Goal: Transaction & Acquisition: Download file/media

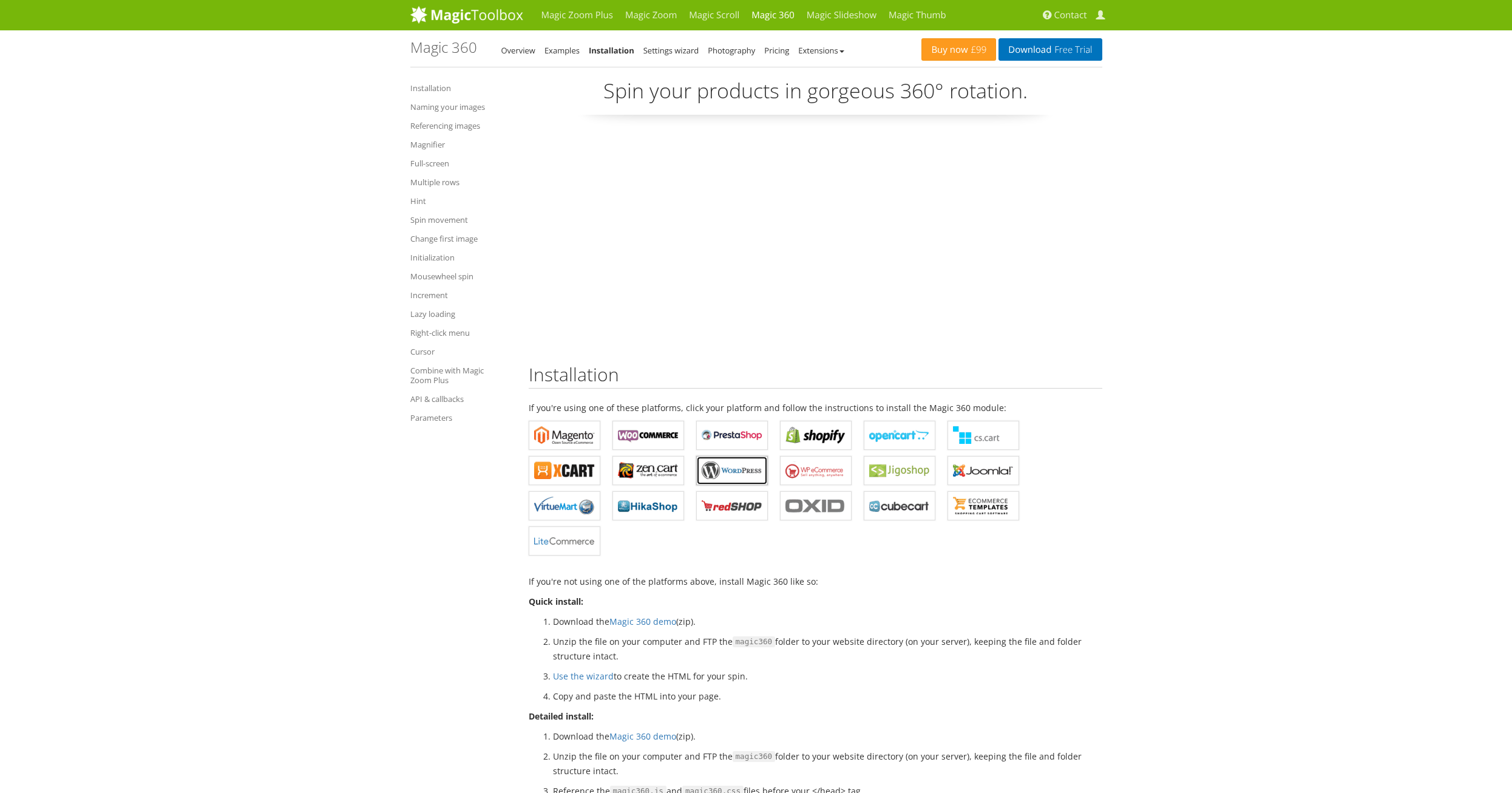
click at [729, 465] on b "Magic 360 for WordPress" at bounding box center [732, 471] width 61 height 19
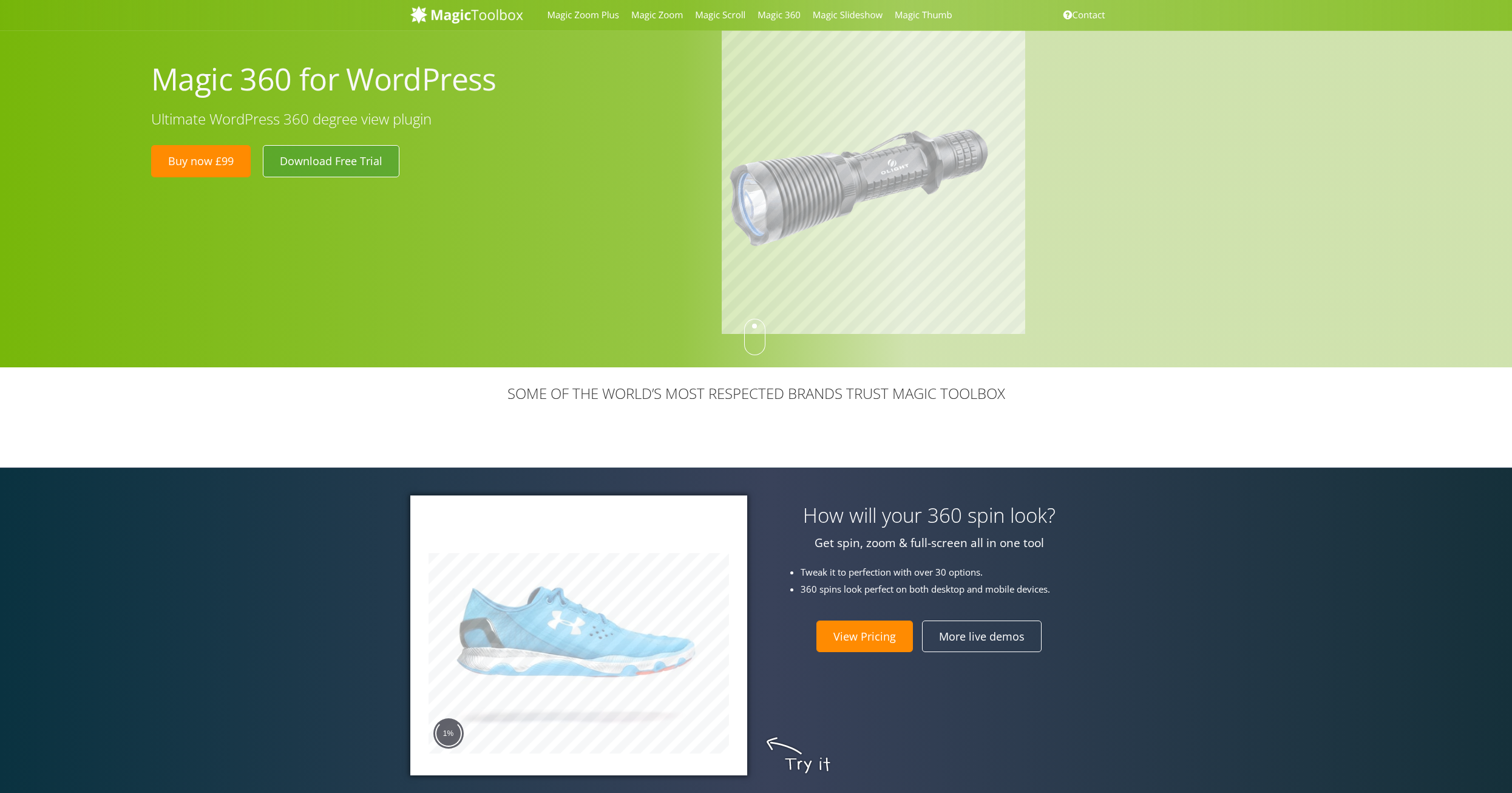
click at [326, 157] on link "Download Free Trial" at bounding box center [331, 161] width 137 height 32
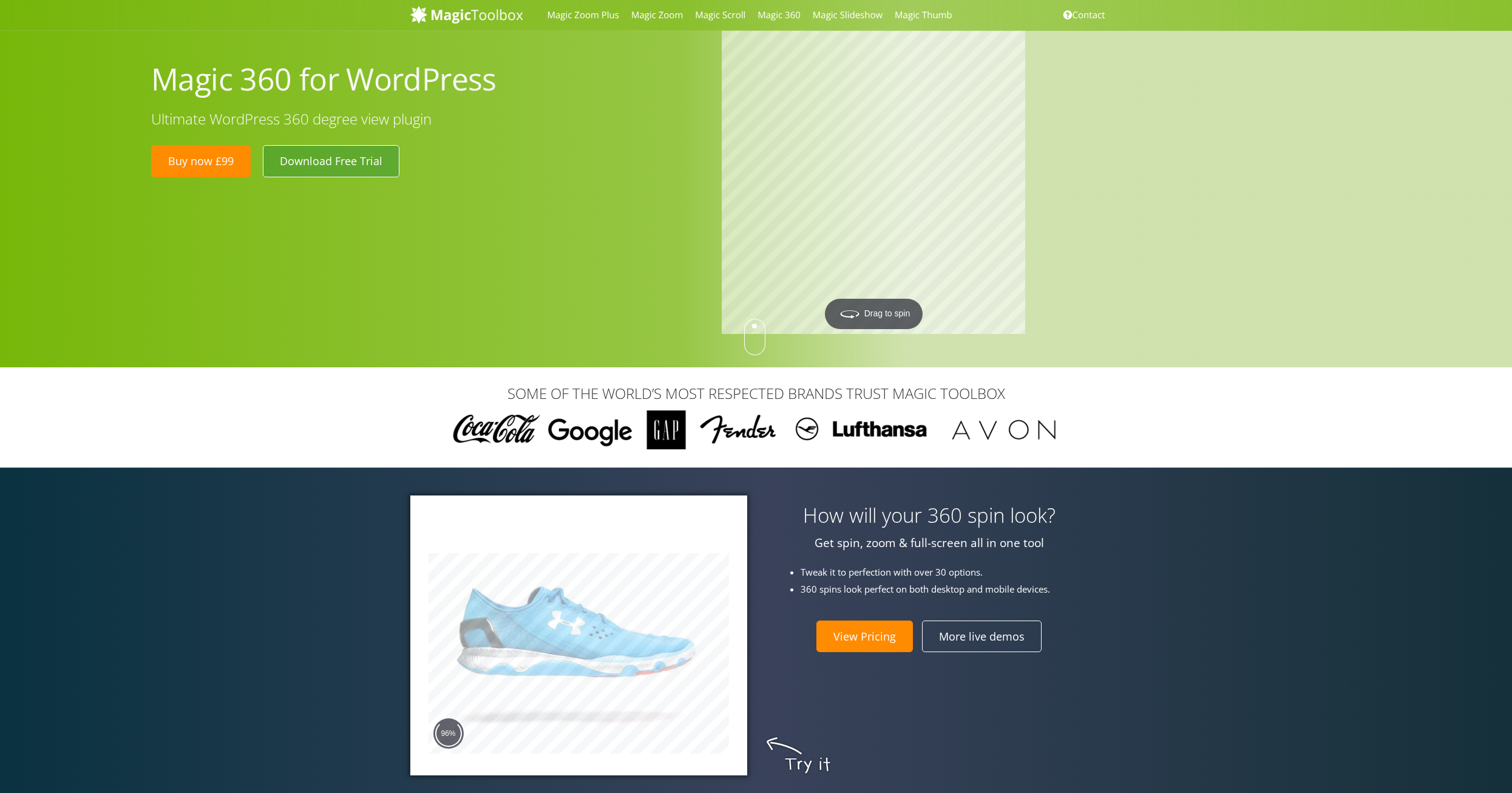
click at [333, 165] on link "Download Free Trial" at bounding box center [331, 161] width 137 height 32
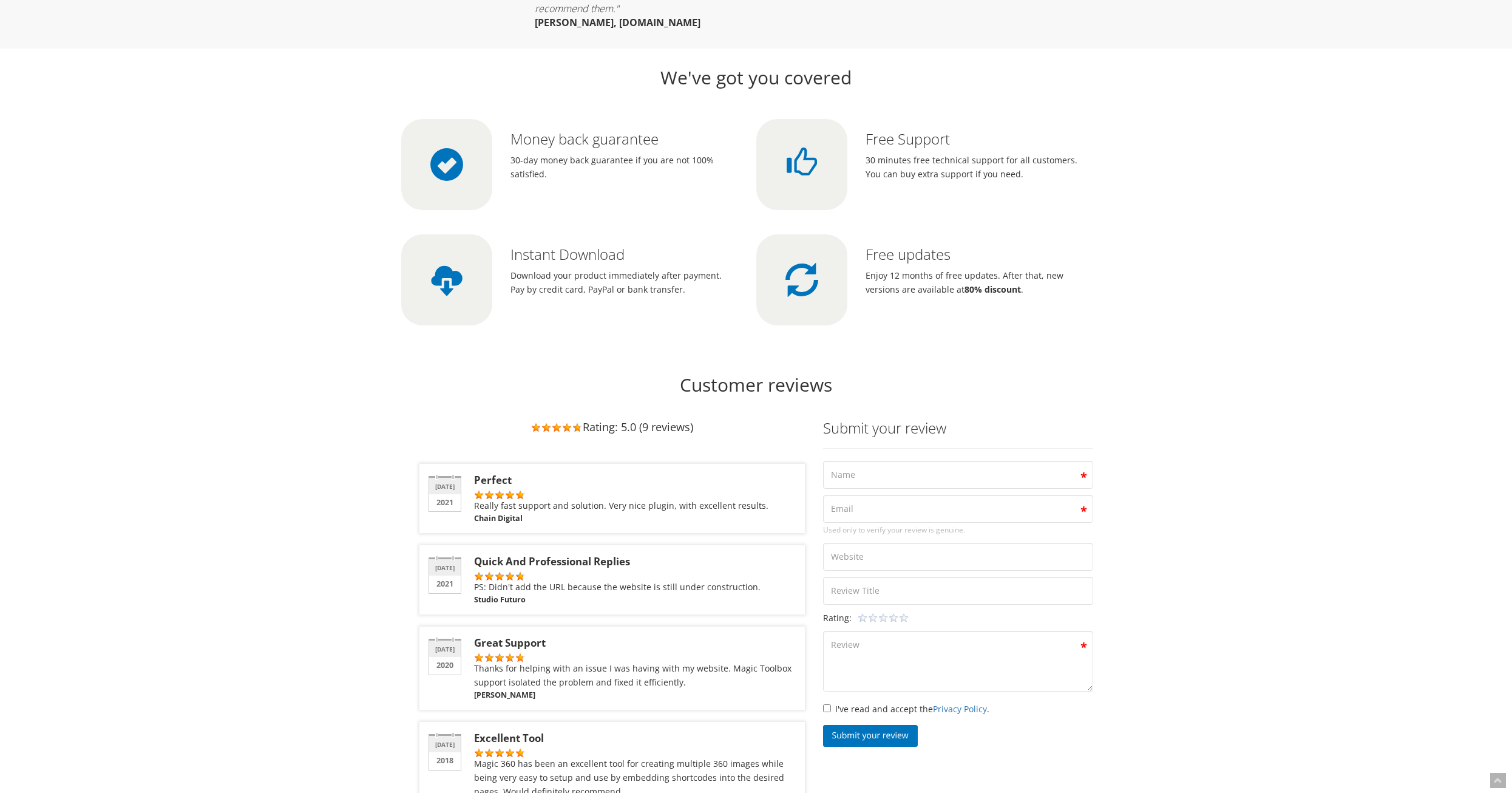
scroll to position [3482, 0]
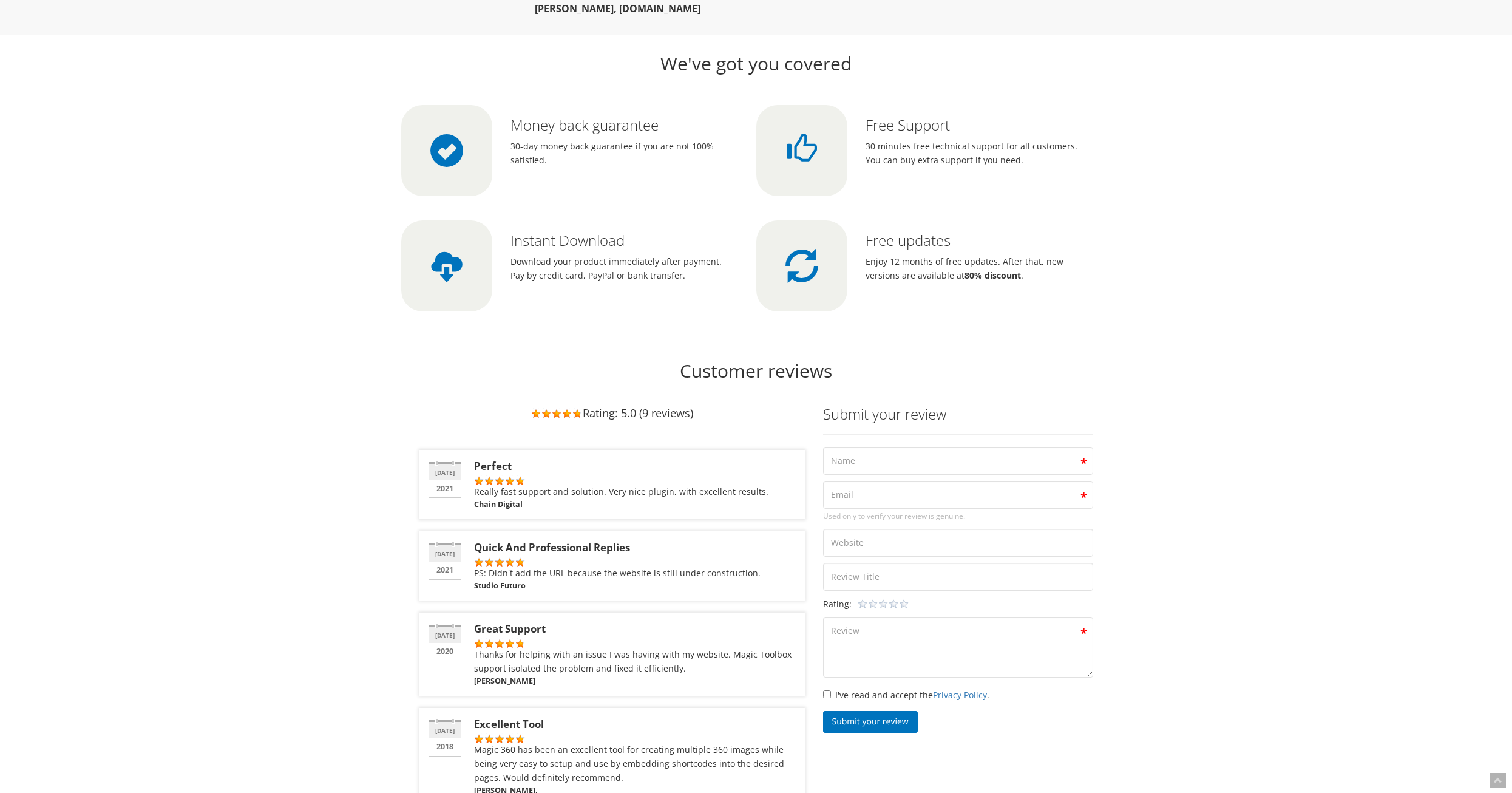
drag, startPoint x: 1217, startPoint y: 283, endPoint x: 1243, endPoint y: 330, distance: 53.7
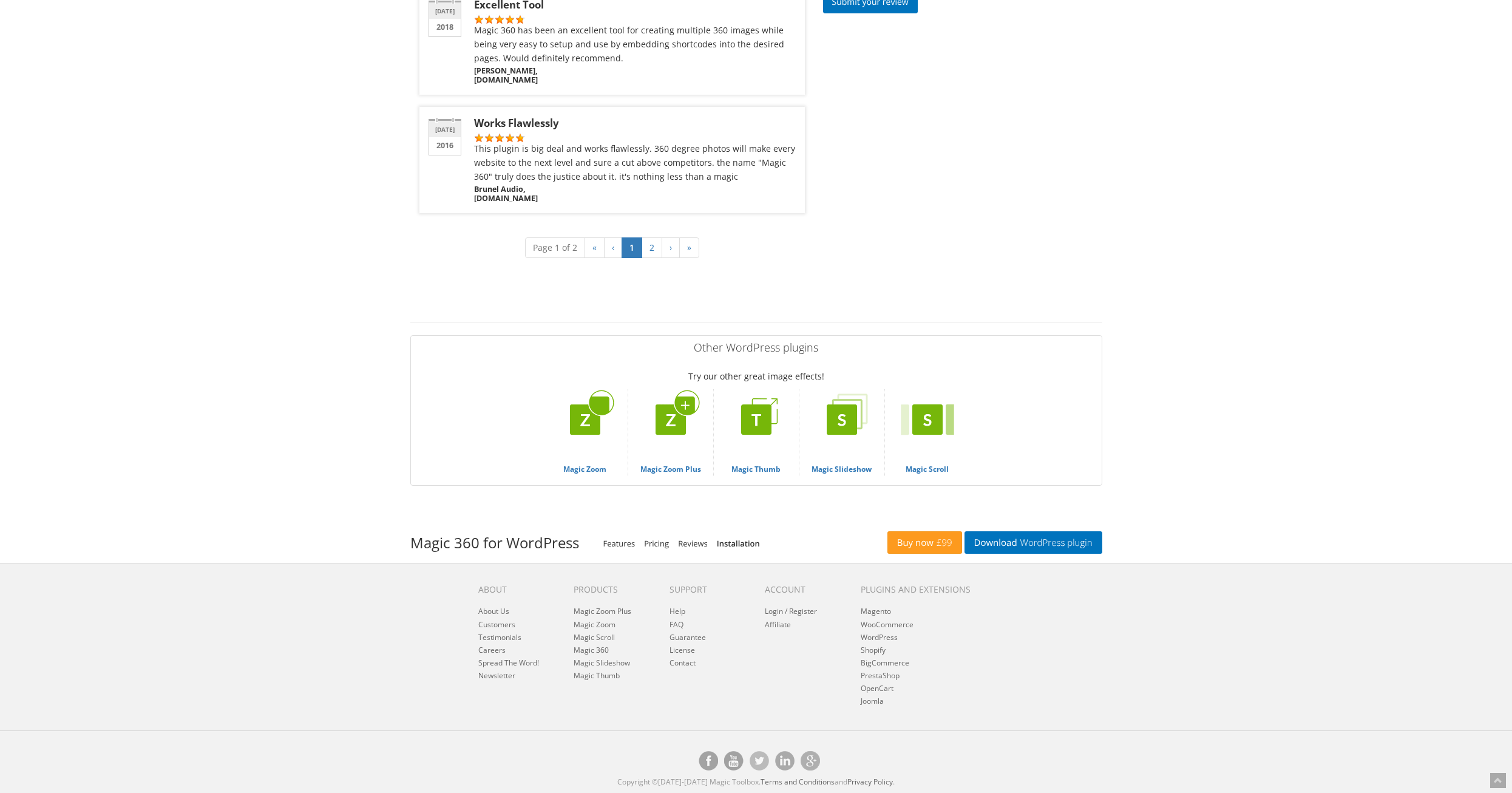
scroll to position [4614, 0]
click at [837, 412] on img at bounding box center [841, 419] width 79 height 79
click at [930, 418] on img at bounding box center [927, 419] width 79 height 79
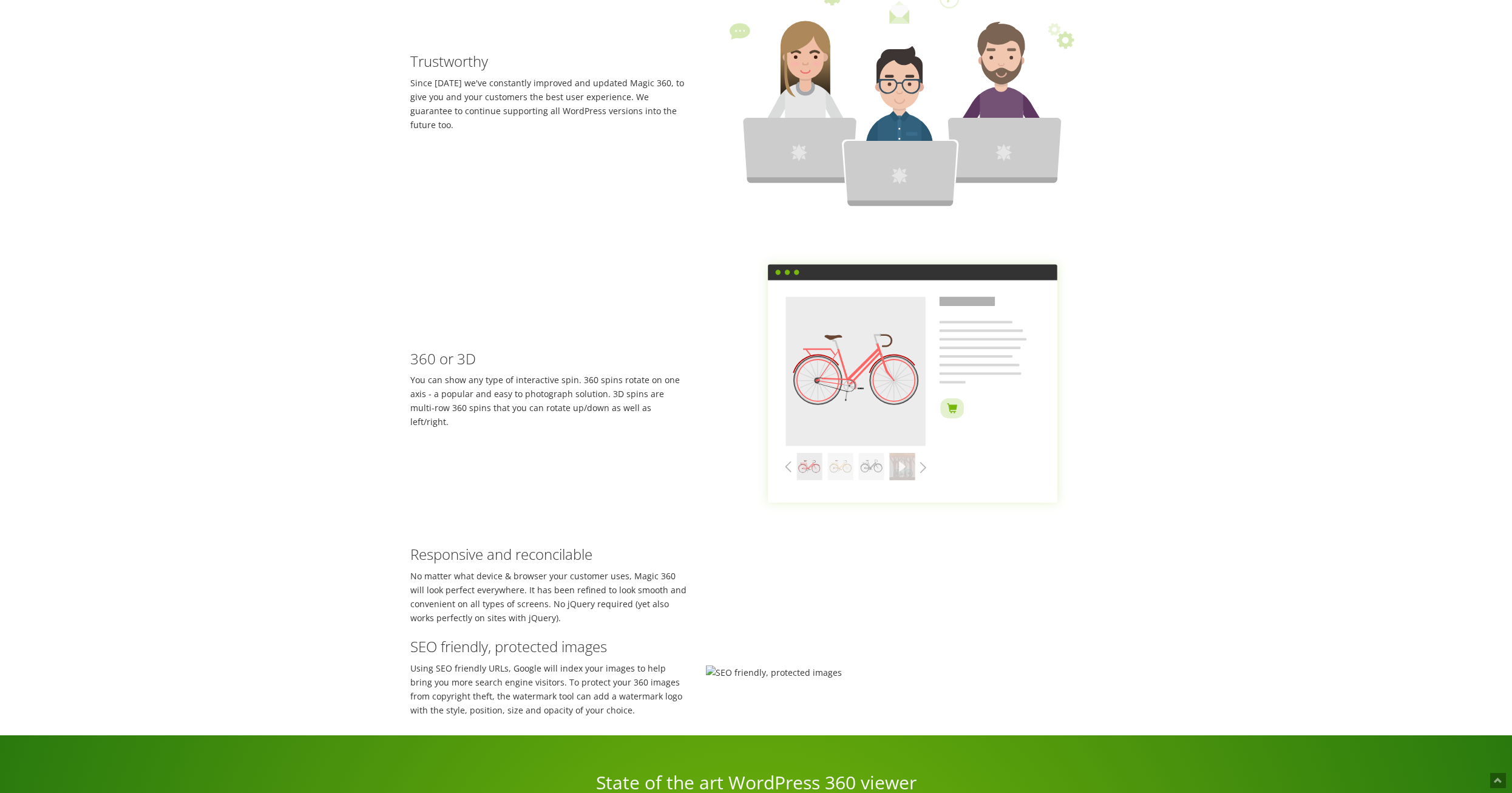
scroll to position [1745, 0]
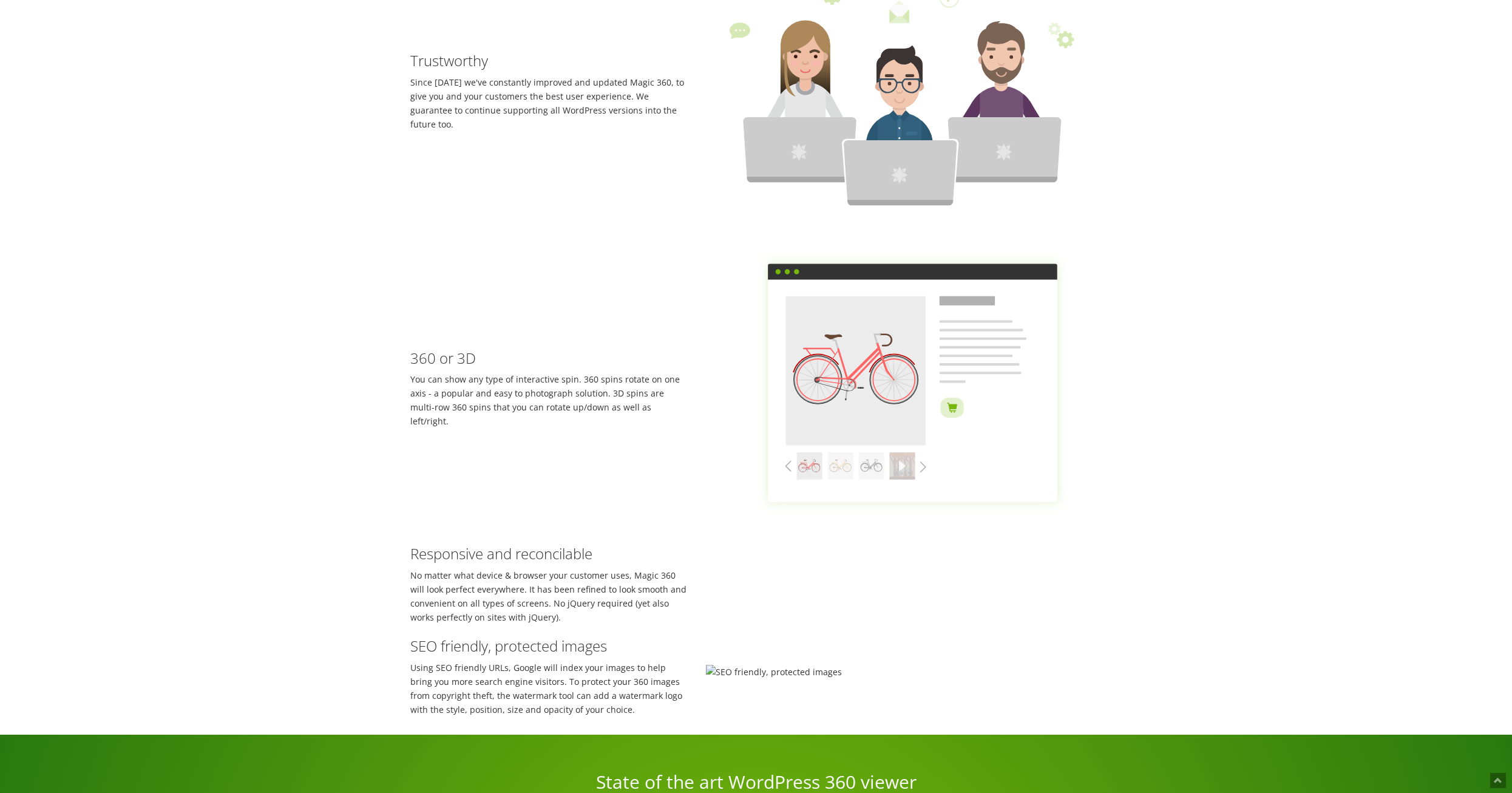
drag, startPoint x: 1160, startPoint y: 424, endPoint x: 1145, endPoint y: 424, distance: 15.0
click at [1159, 424] on div "Increase engagement and conversions with real life like 360 degree view of your…" at bounding box center [756, 139] width 1512 height 1190
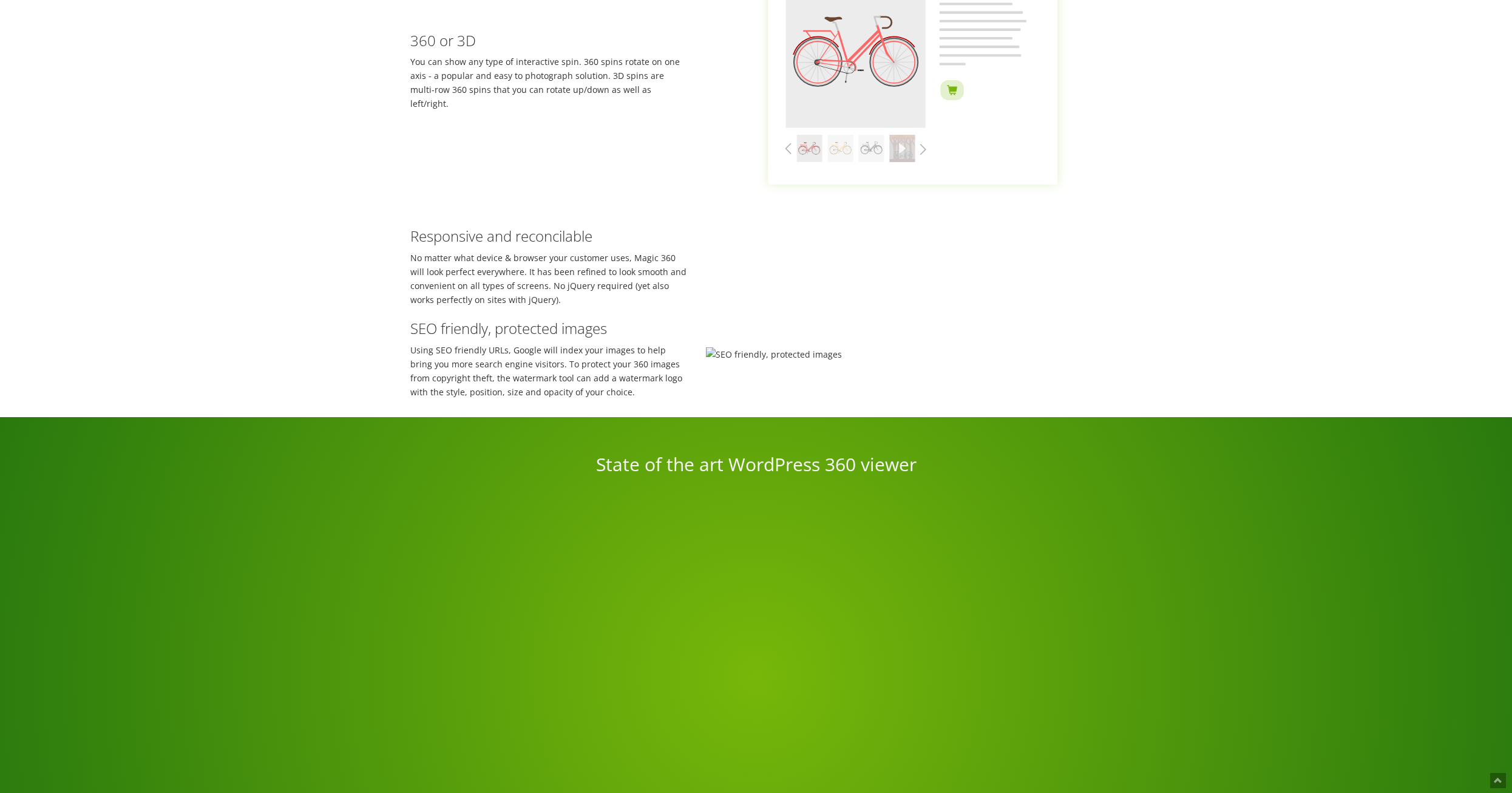
scroll to position [2082, 0]
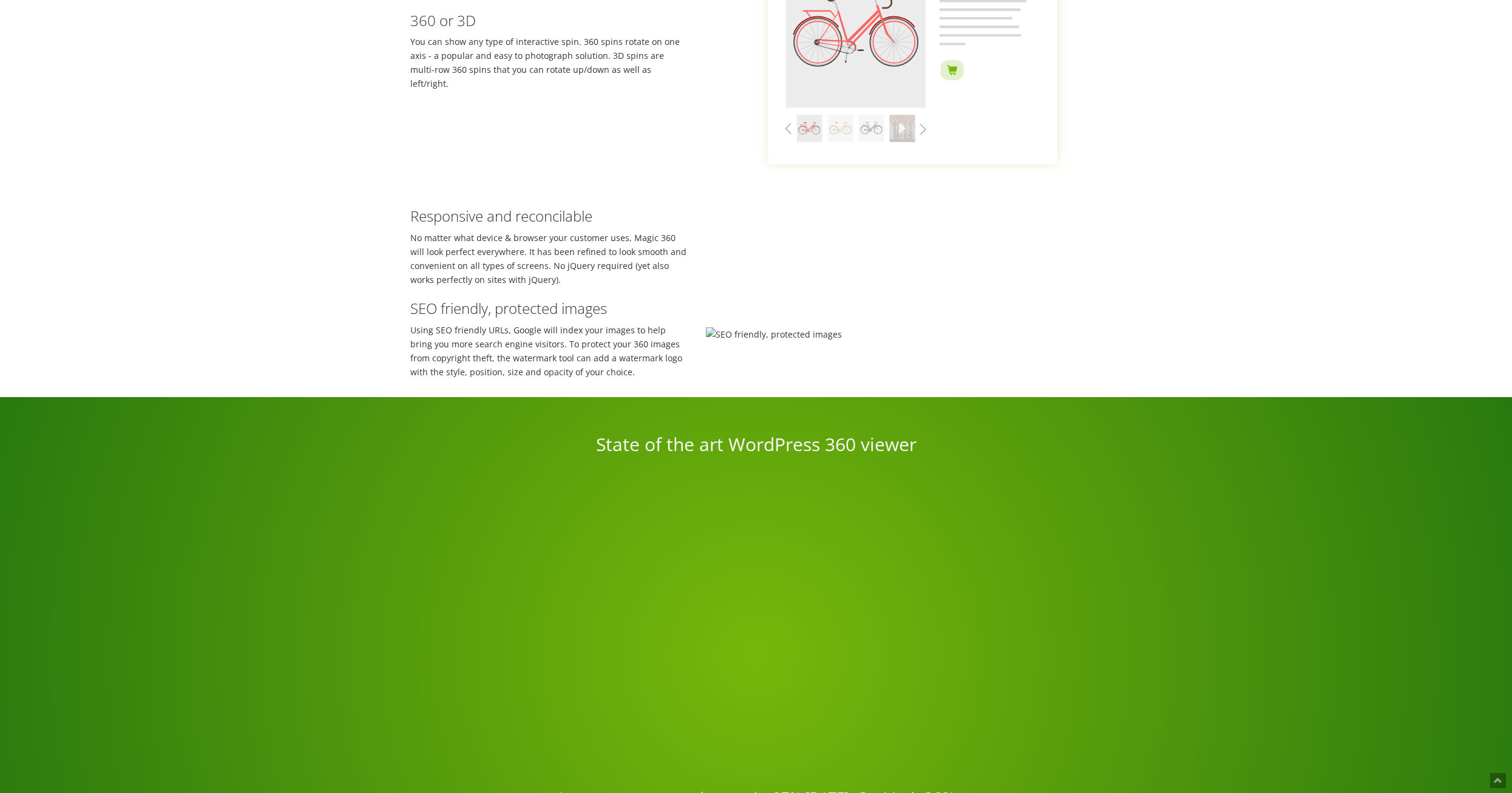
click at [515, 224] on h3 "Responsive and reconcilable" at bounding box center [549, 216] width 278 height 16
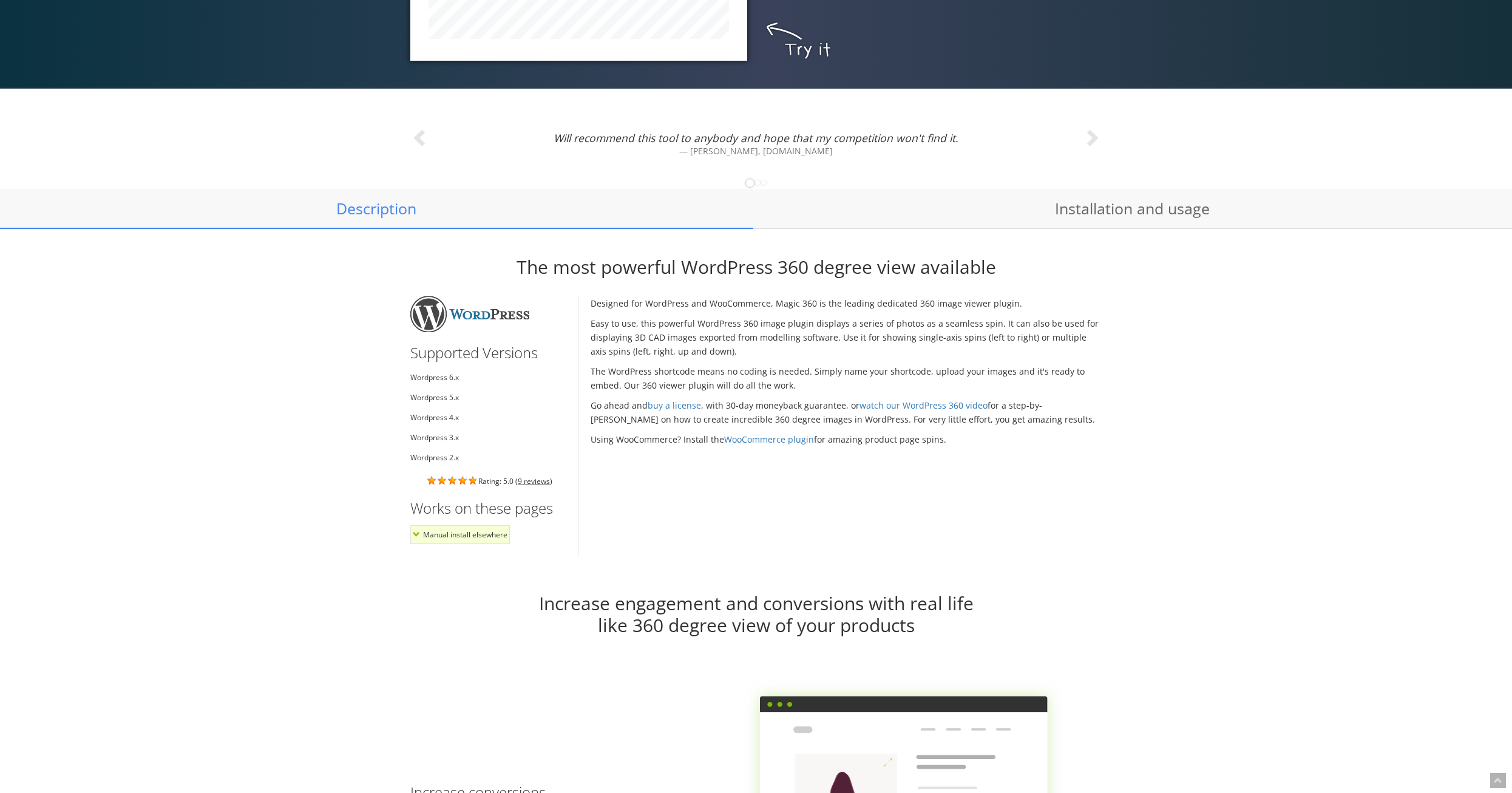
scroll to position [776, 0]
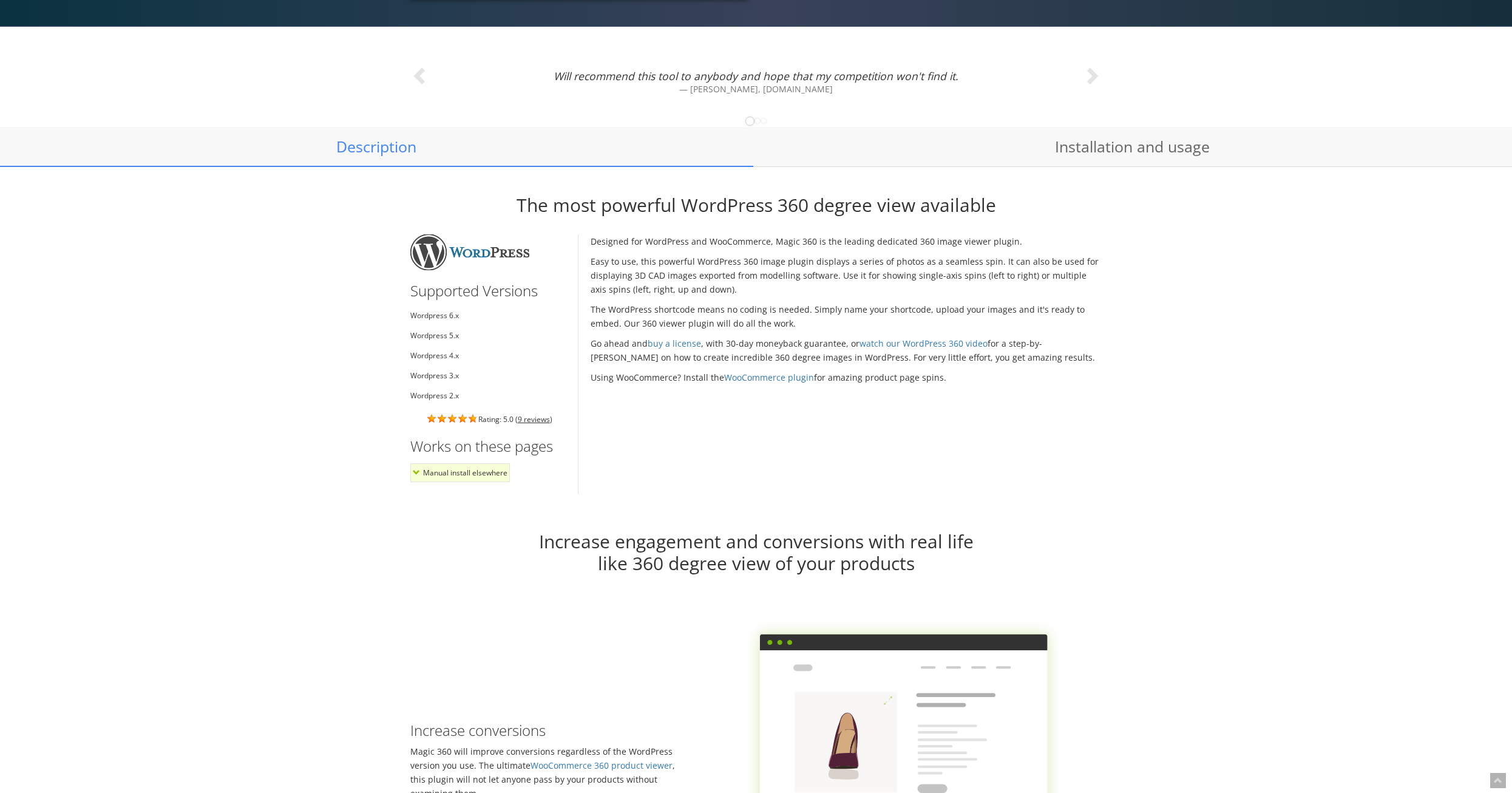
drag, startPoint x: 1133, startPoint y: 463, endPoint x: 1136, endPoint y: 389, distance: 74.1
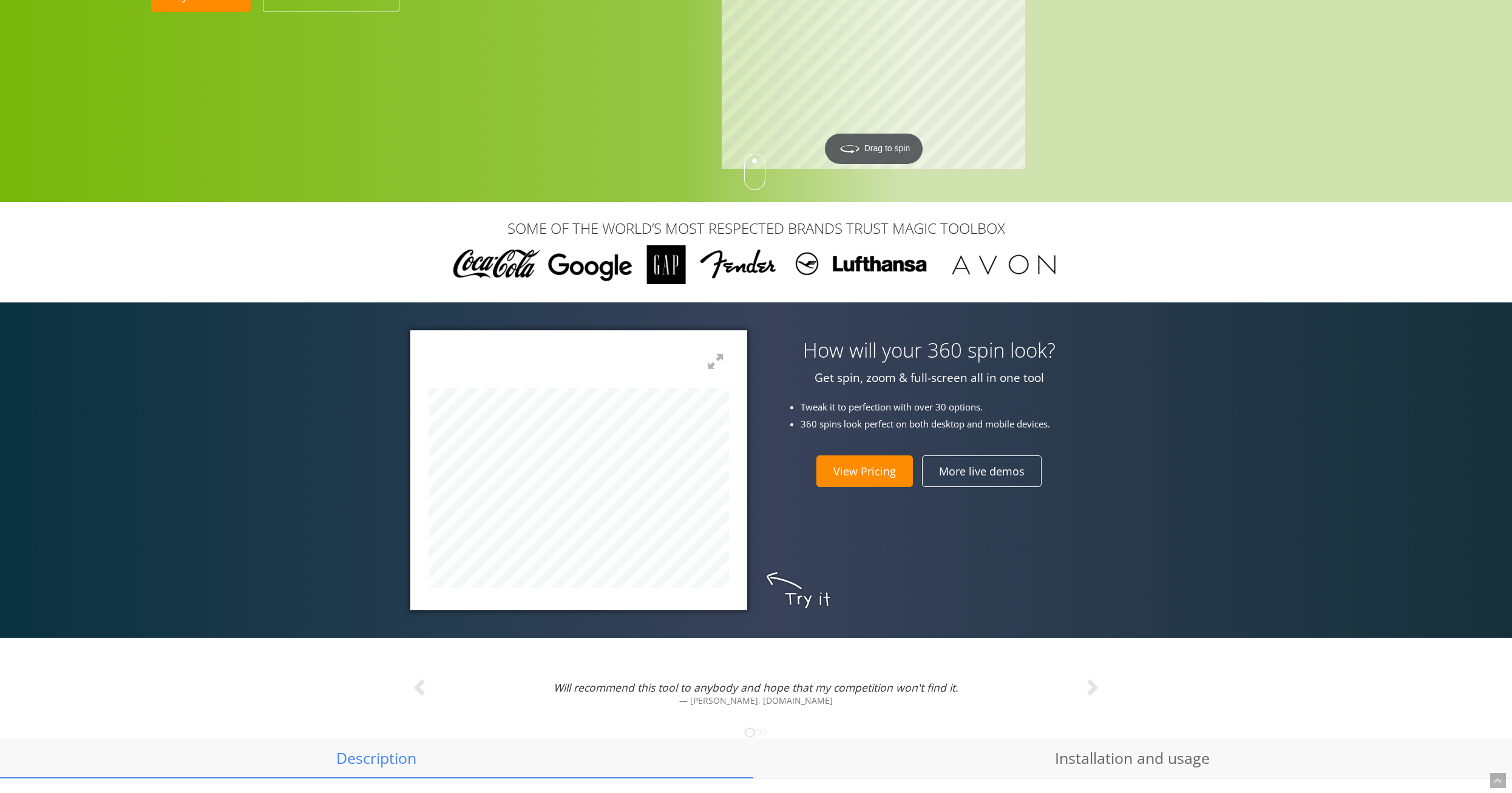
scroll to position [167, 0]
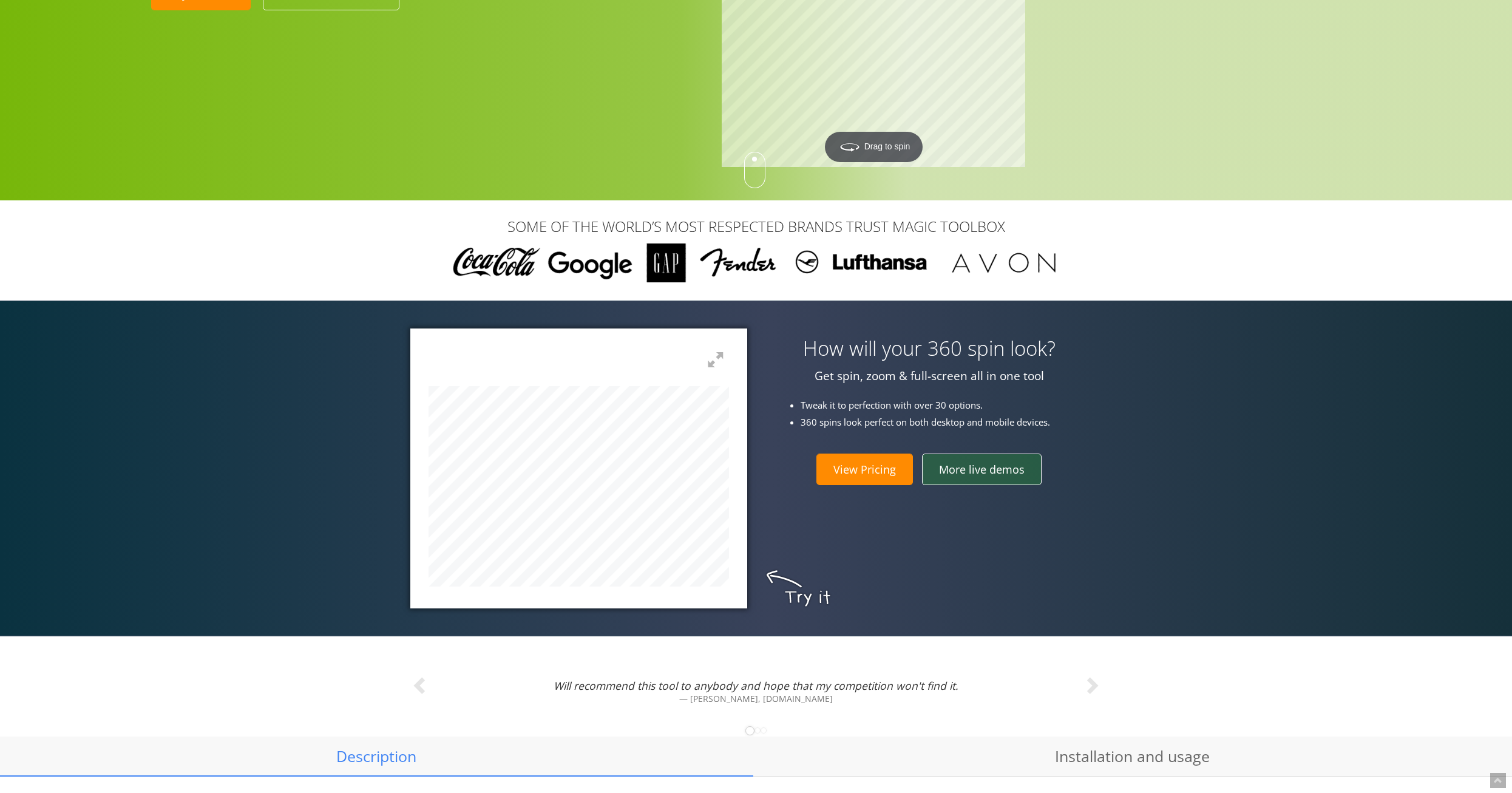
click at [983, 469] on link "More live demos" at bounding box center [981, 469] width 120 height 32
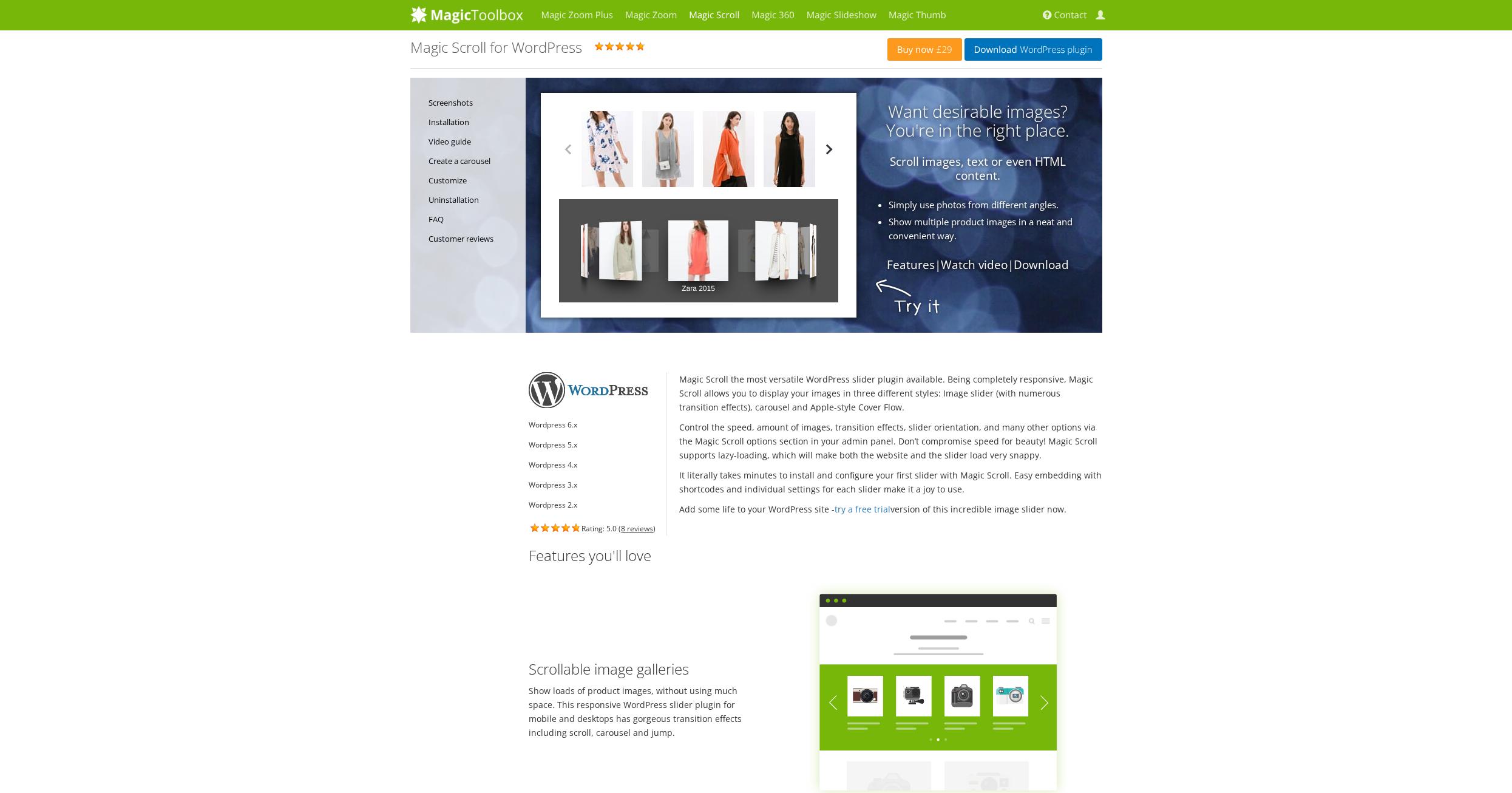
click at [826, 150] on button "button" at bounding box center [829, 149] width 19 height 19
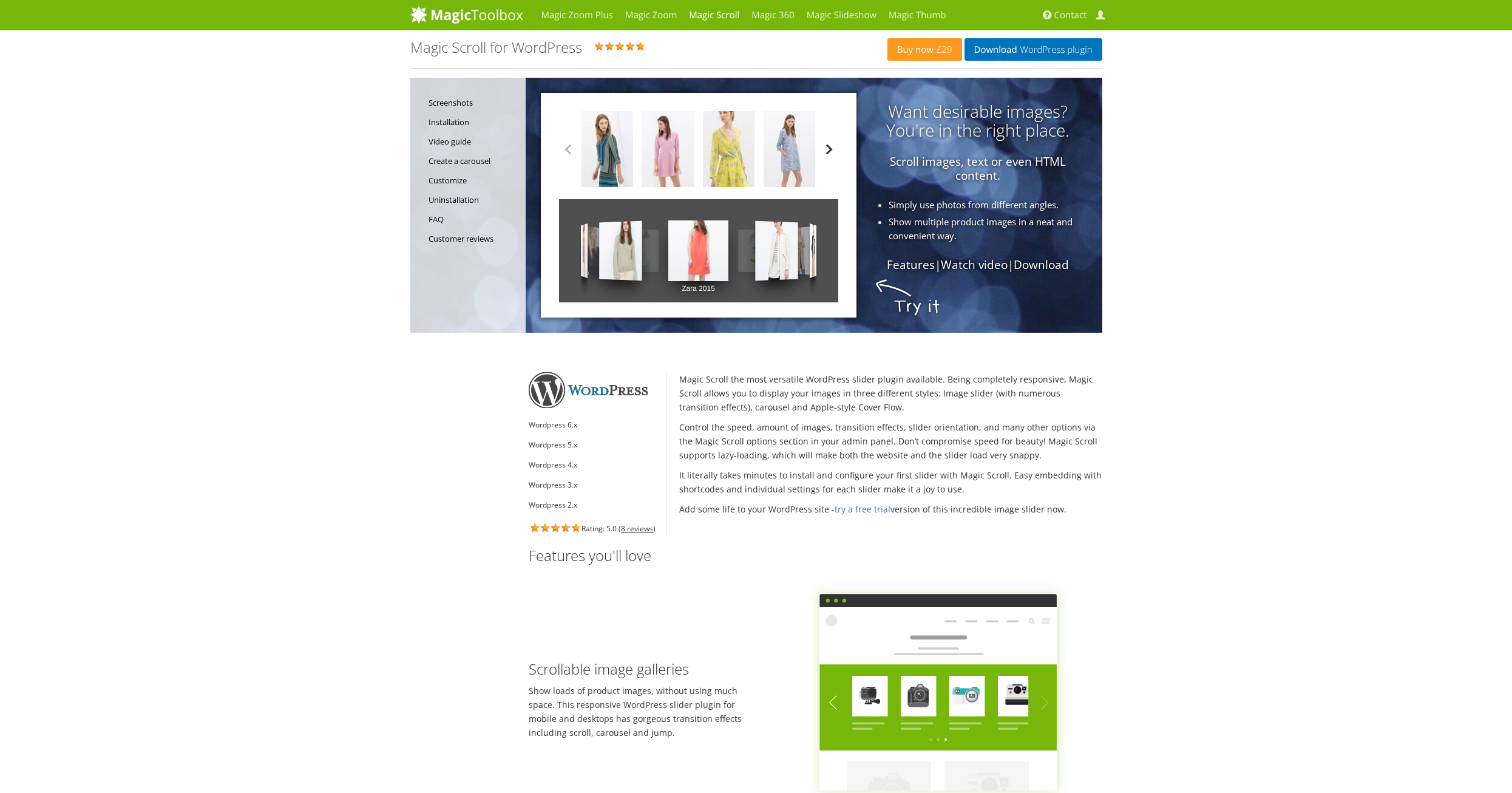
click at [825, 146] on button "button" at bounding box center [829, 149] width 19 height 19
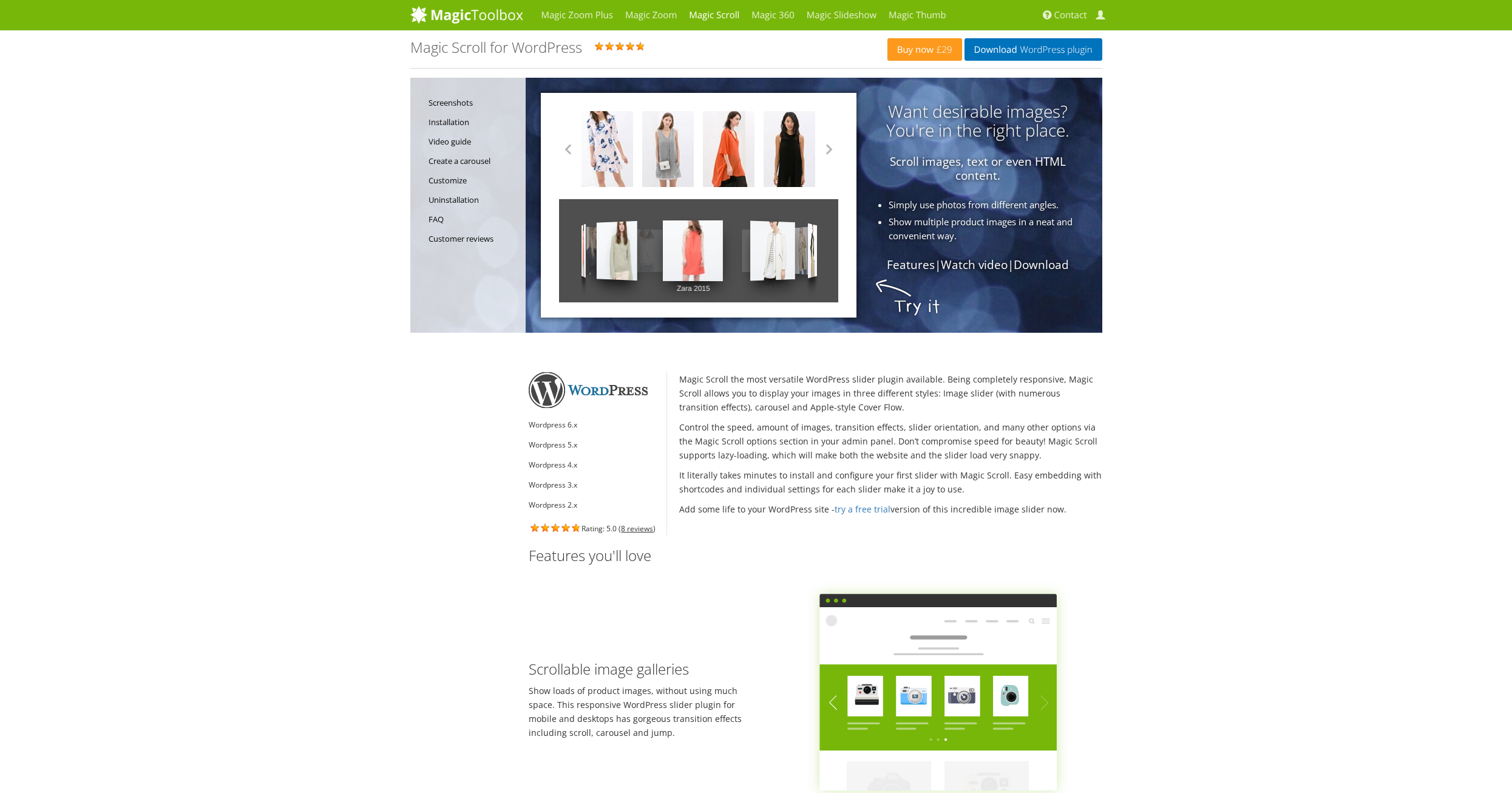
drag, startPoint x: 769, startPoint y: 260, endPoint x: 492, endPoint y: 264, distance: 277.0
click at [498, 266] on div "Screenshots Installation Video guide Create a carousel Customize Uninstallation…" at bounding box center [756, 206] width 692 height 255
click at [442, 119] on link "Installation" at bounding box center [474, 122] width 91 height 19
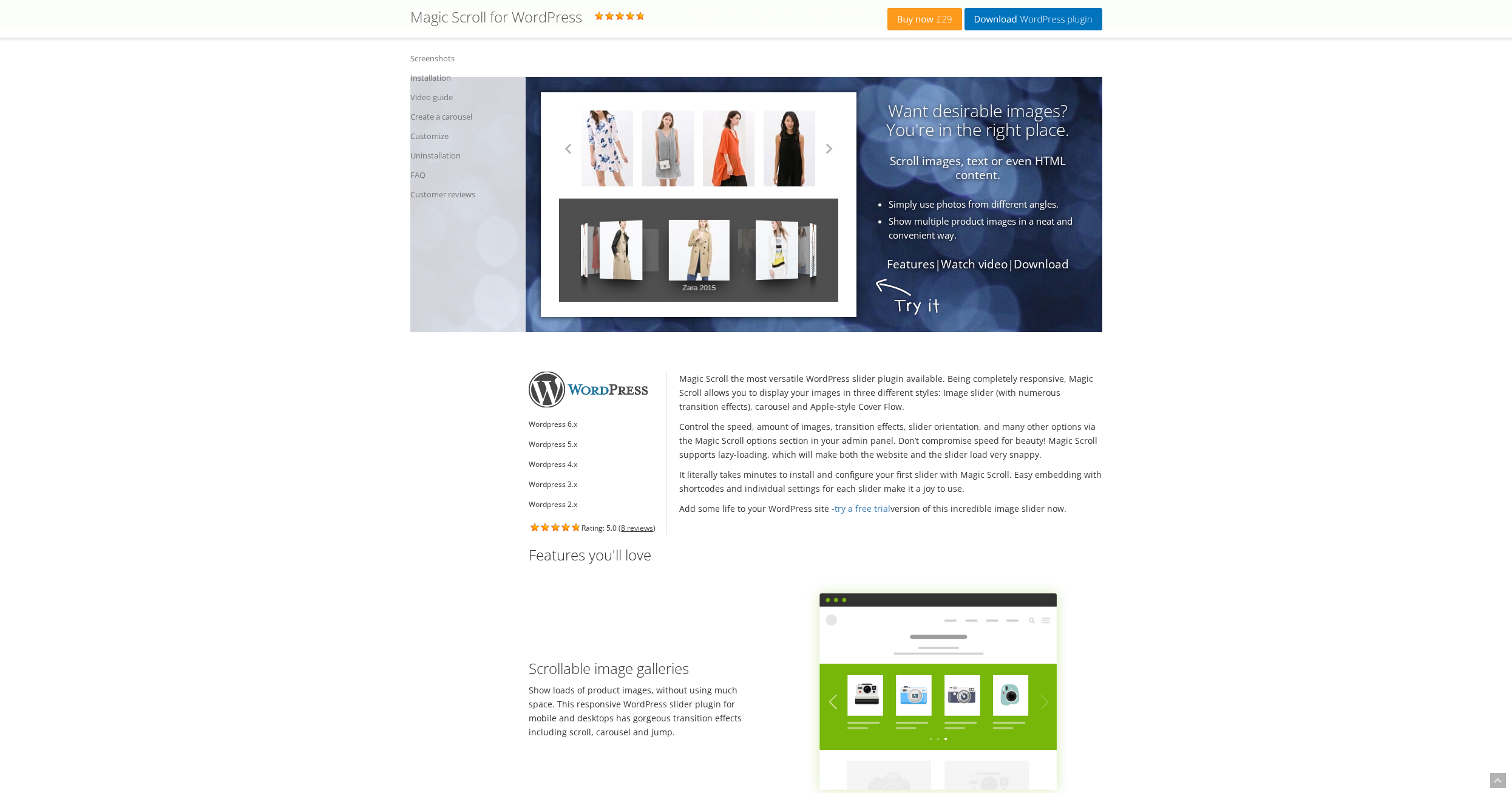
scroll to position [1626, 0]
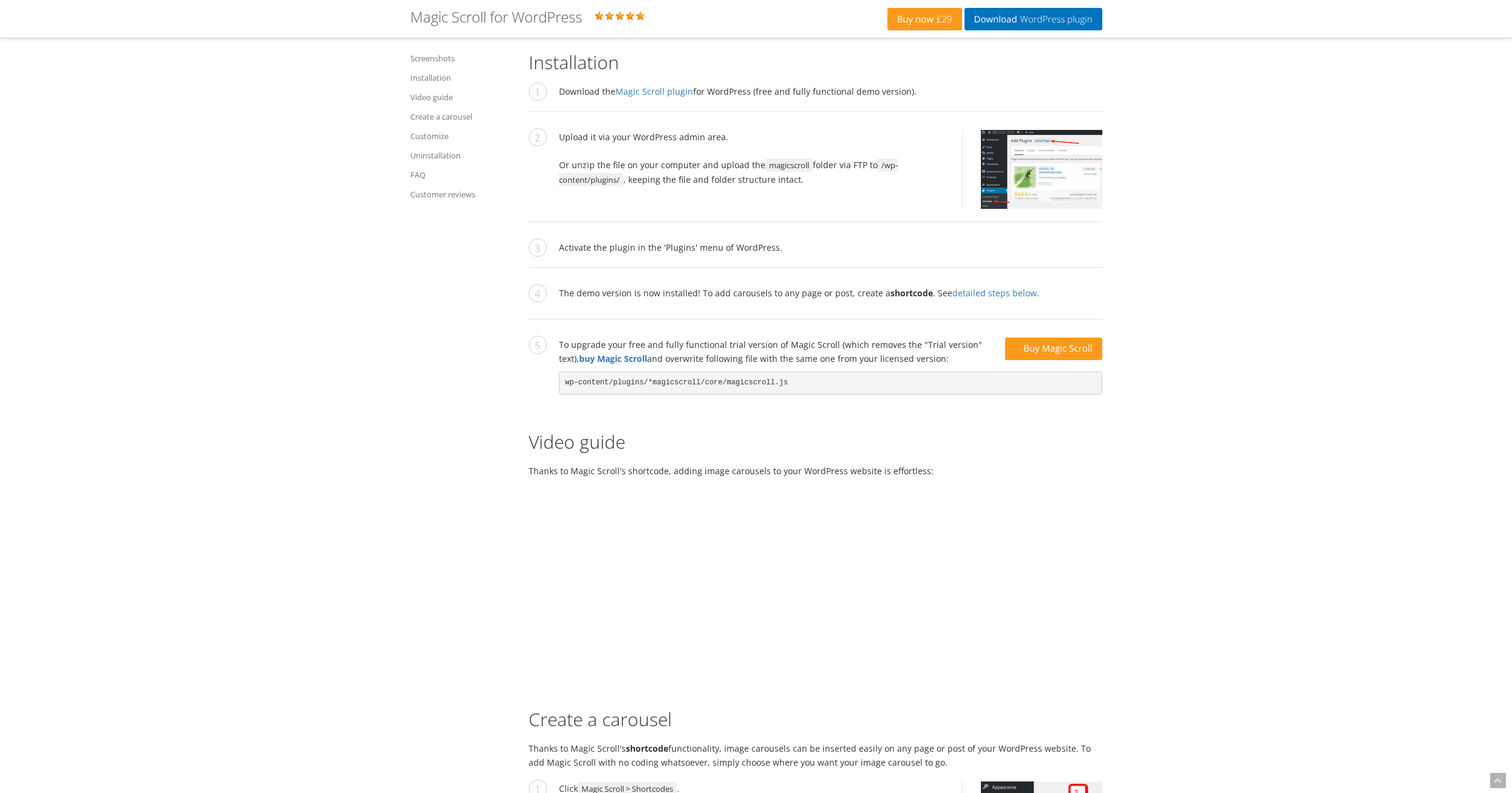
drag, startPoint x: 264, startPoint y: 289, endPoint x: 265, endPoint y: 175, distance: 114.0
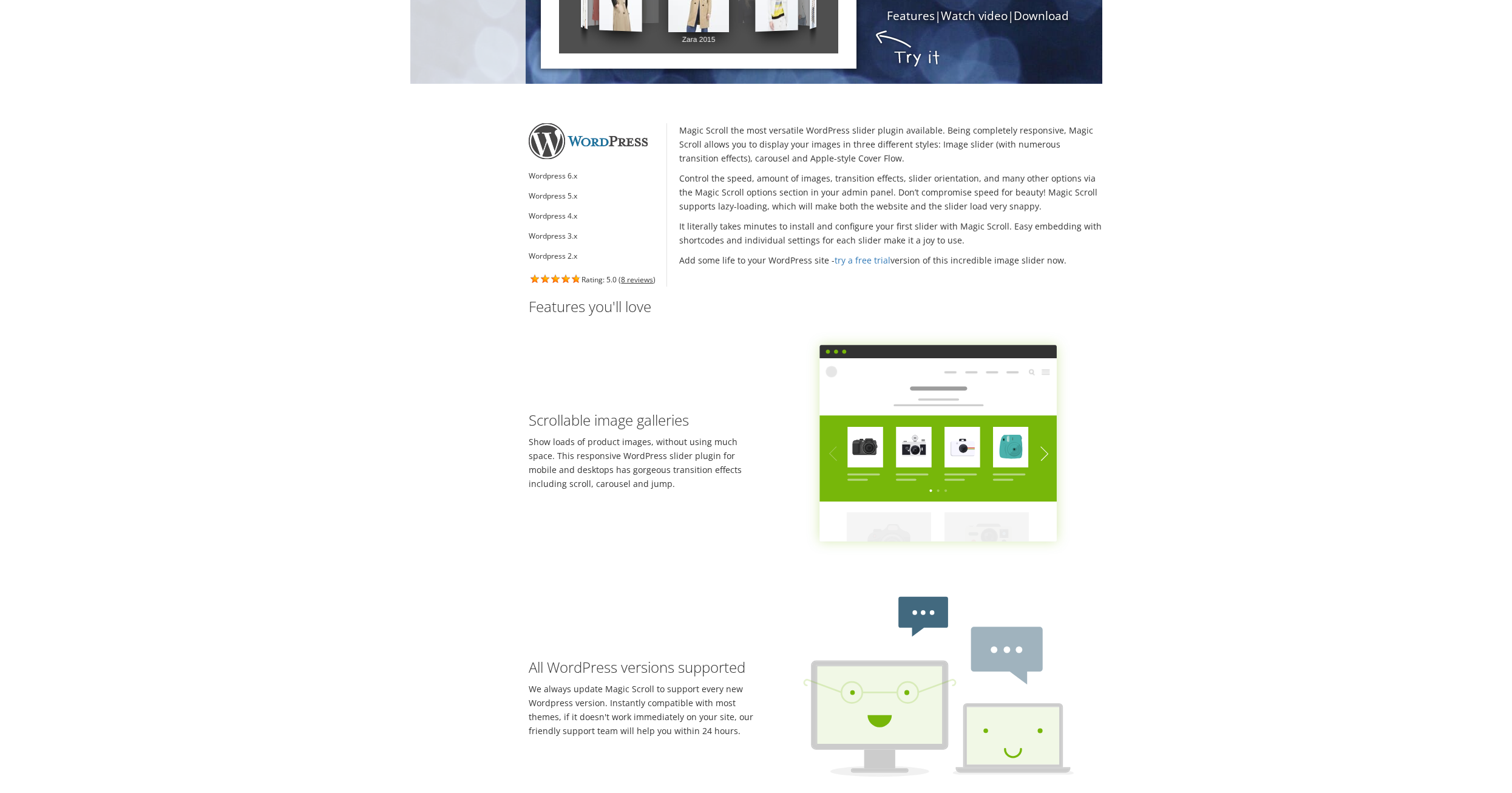
scroll to position [0, 0]
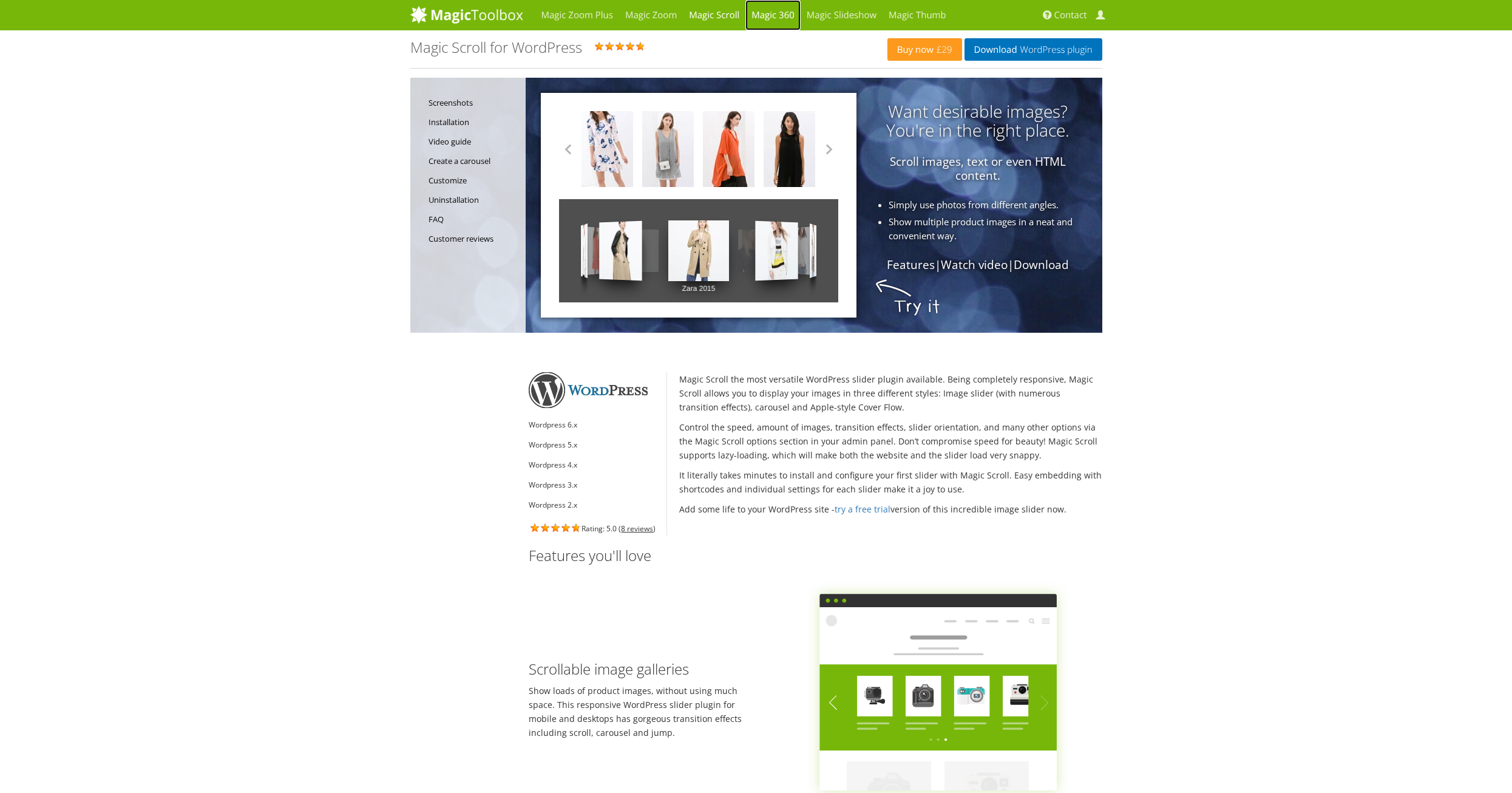
click at [769, 13] on link "Magic 360" at bounding box center [773, 15] width 56 height 30
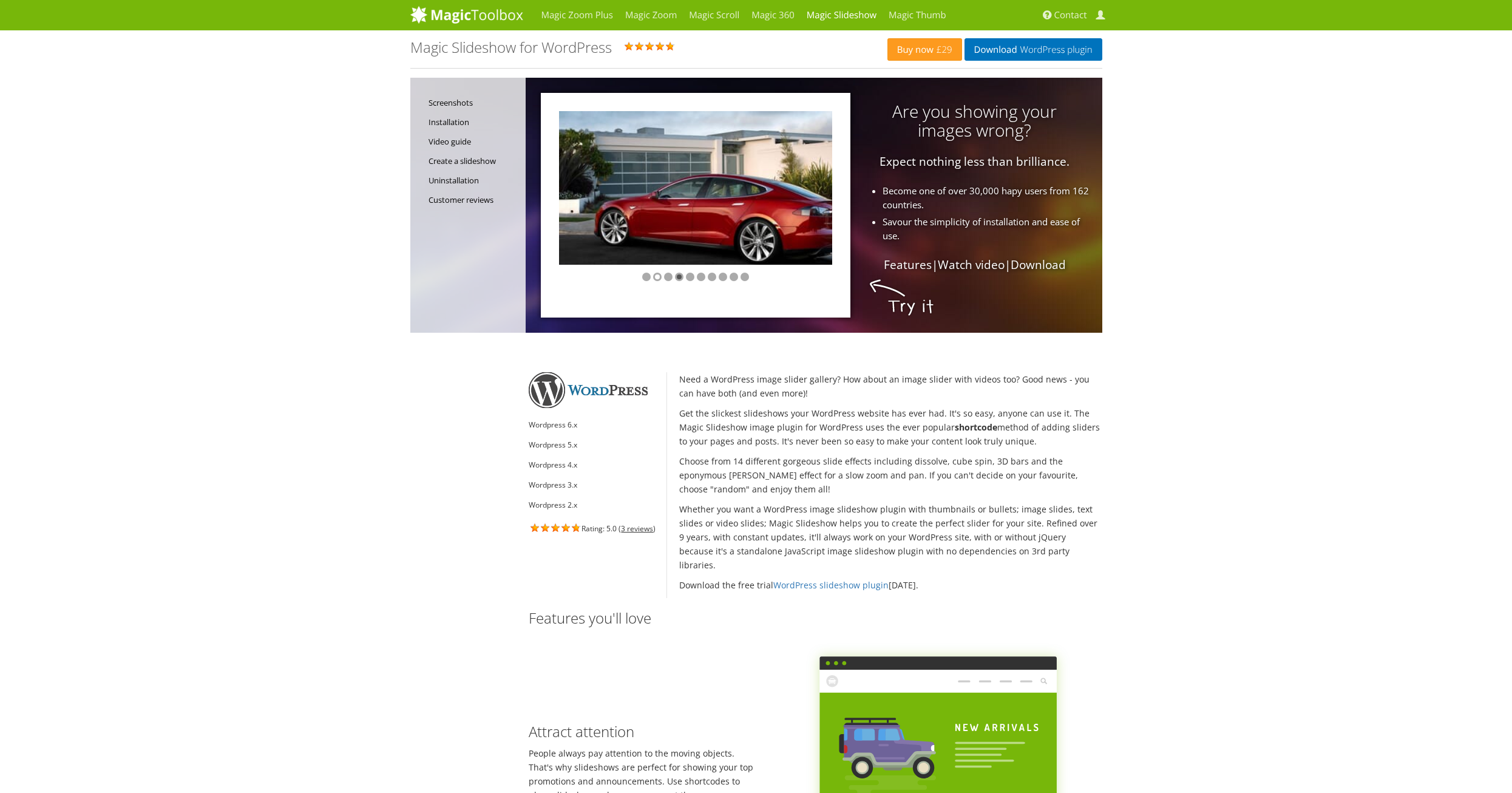
click at [679, 274] on div at bounding box center [679, 276] width 9 height 9
click at [681, 274] on div at bounding box center [679, 276] width 9 height 9
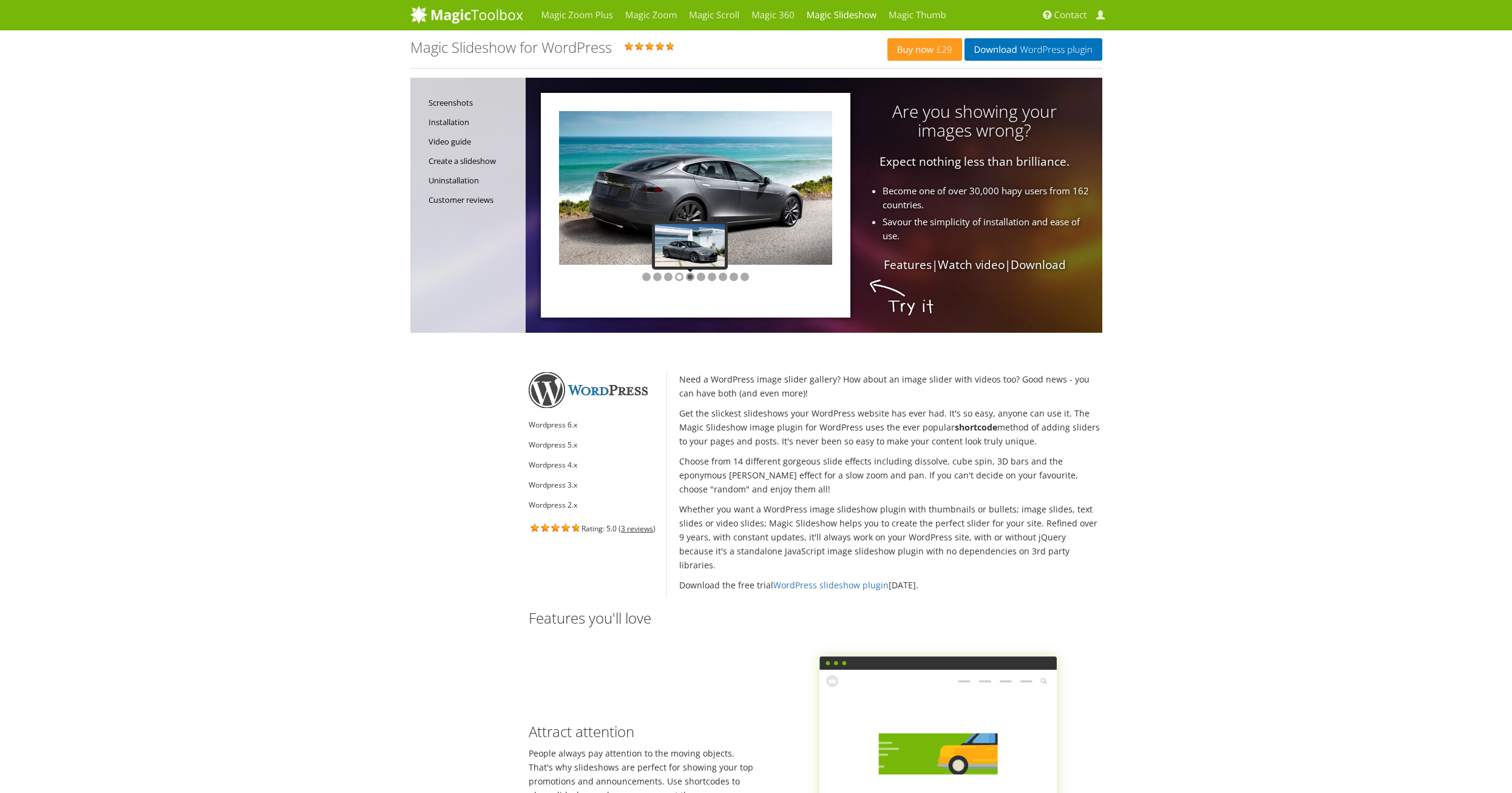
click at [688, 272] on div at bounding box center [690, 276] width 9 height 9
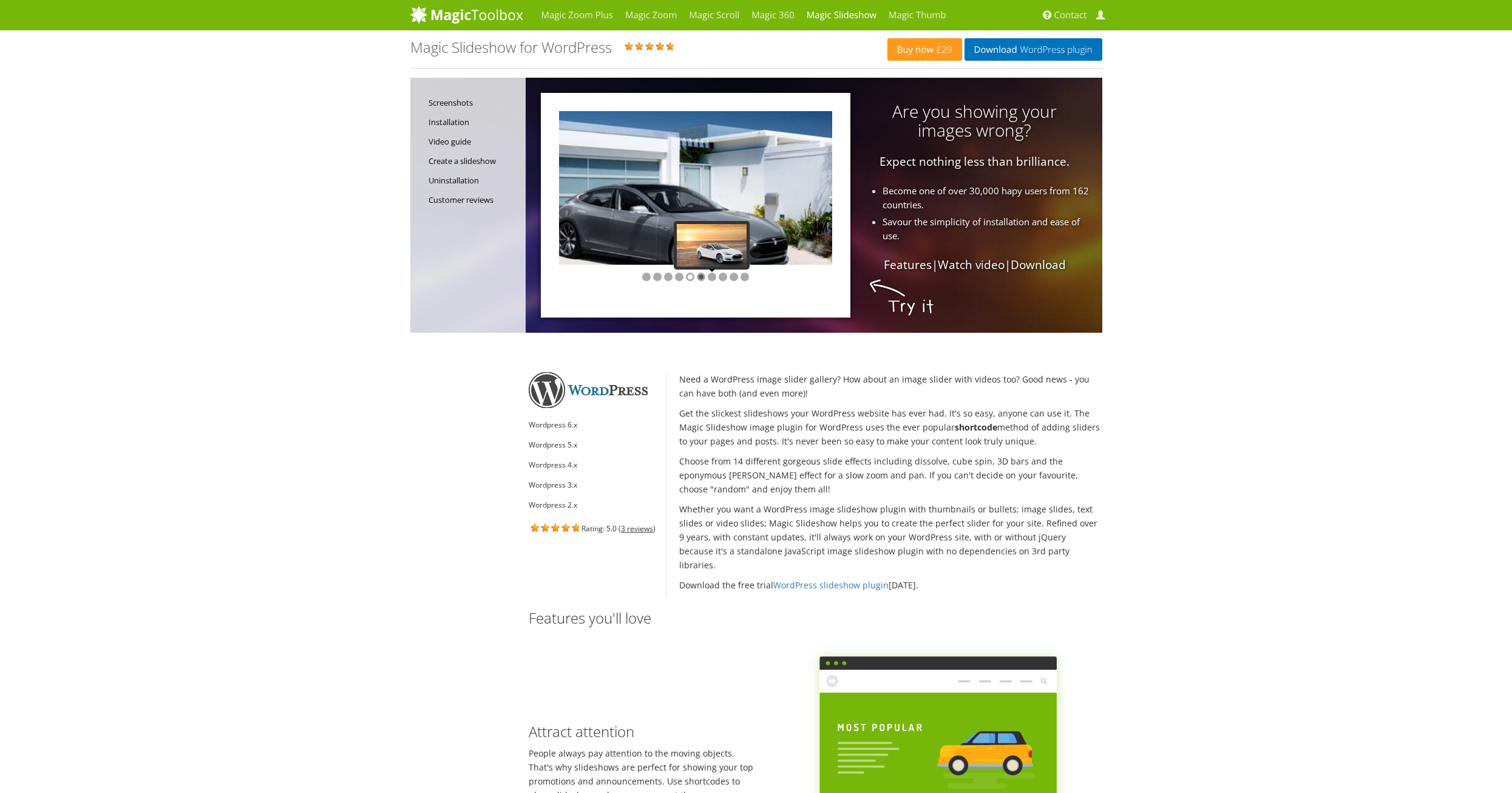
click at [705, 277] on div at bounding box center [695, 277] width 273 height 24
drag, startPoint x: 1220, startPoint y: 224, endPoint x: 1227, endPoint y: 327, distance: 103.2
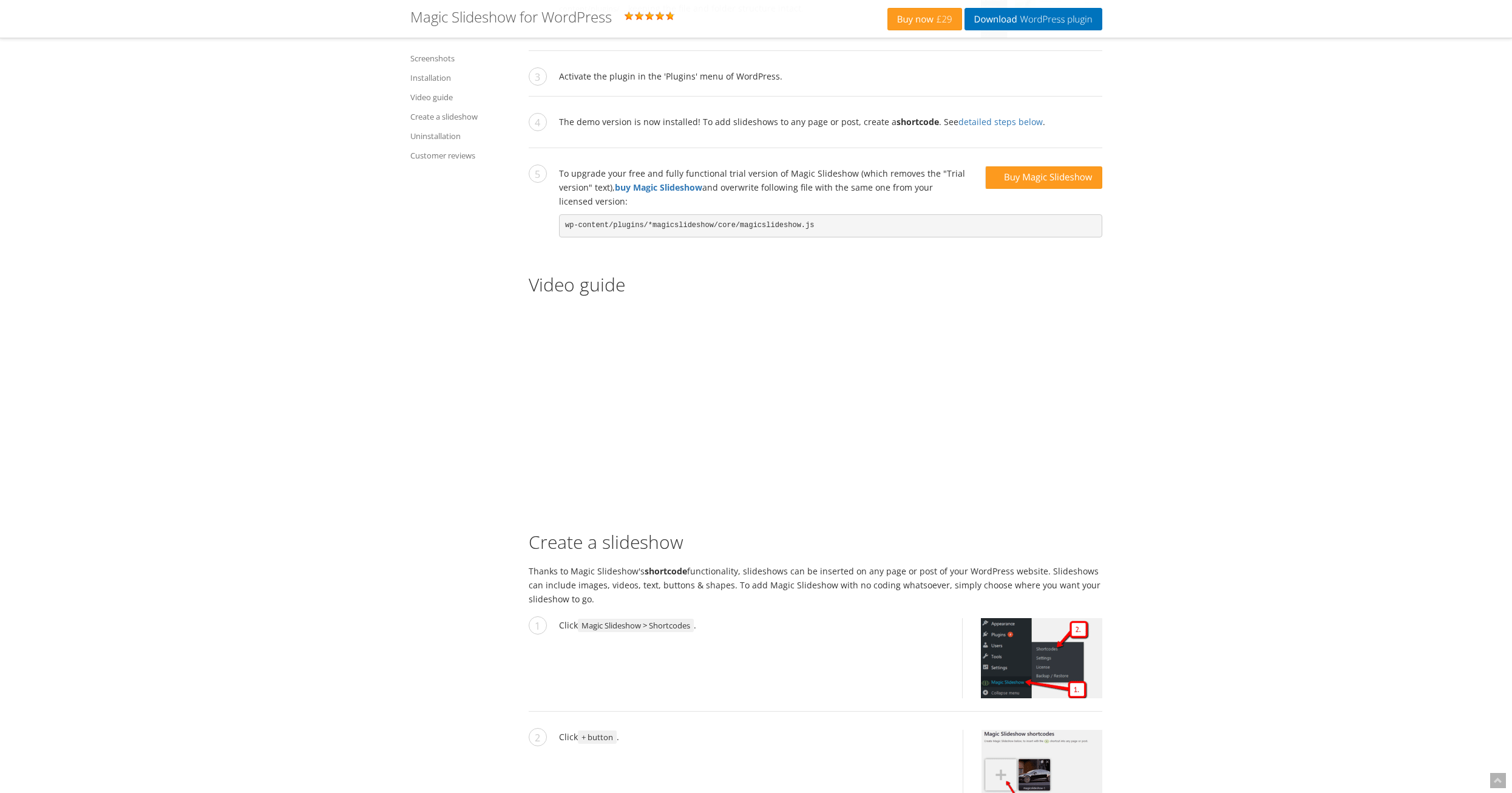
scroll to position [1973, 0]
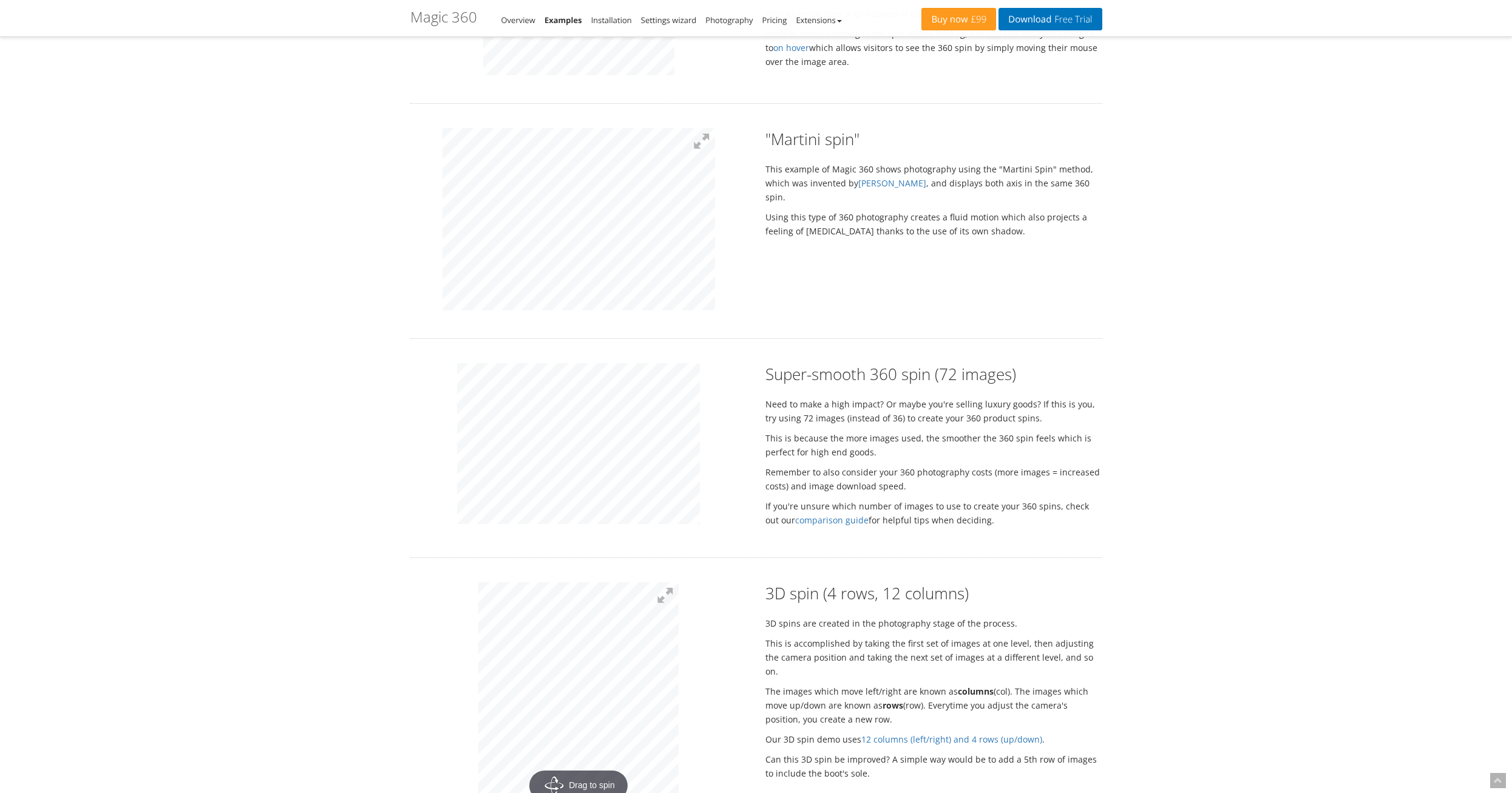
scroll to position [202, 0]
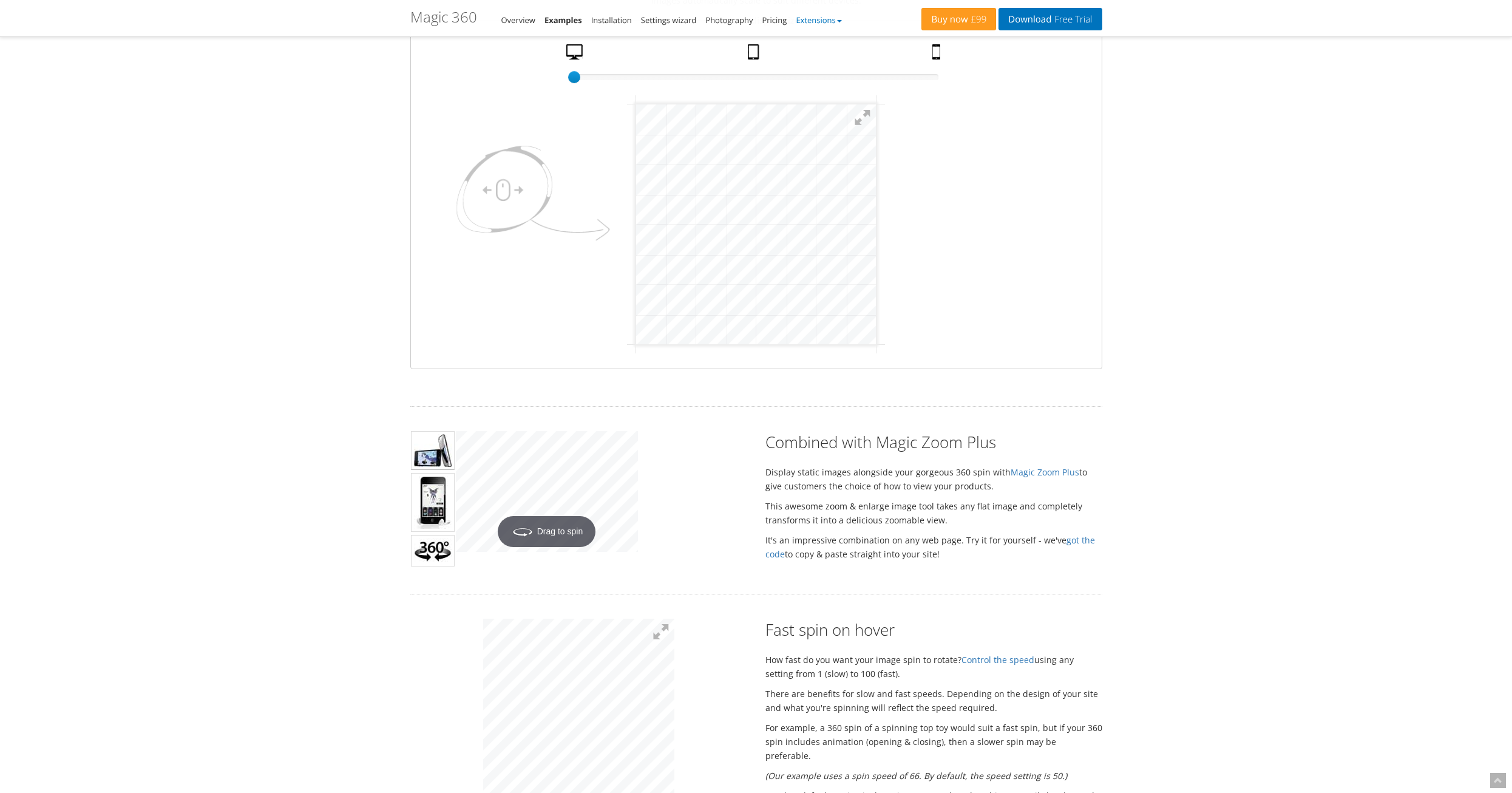
click at [825, 20] on link "Extensions" at bounding box center [818, 20] width 46 height 11
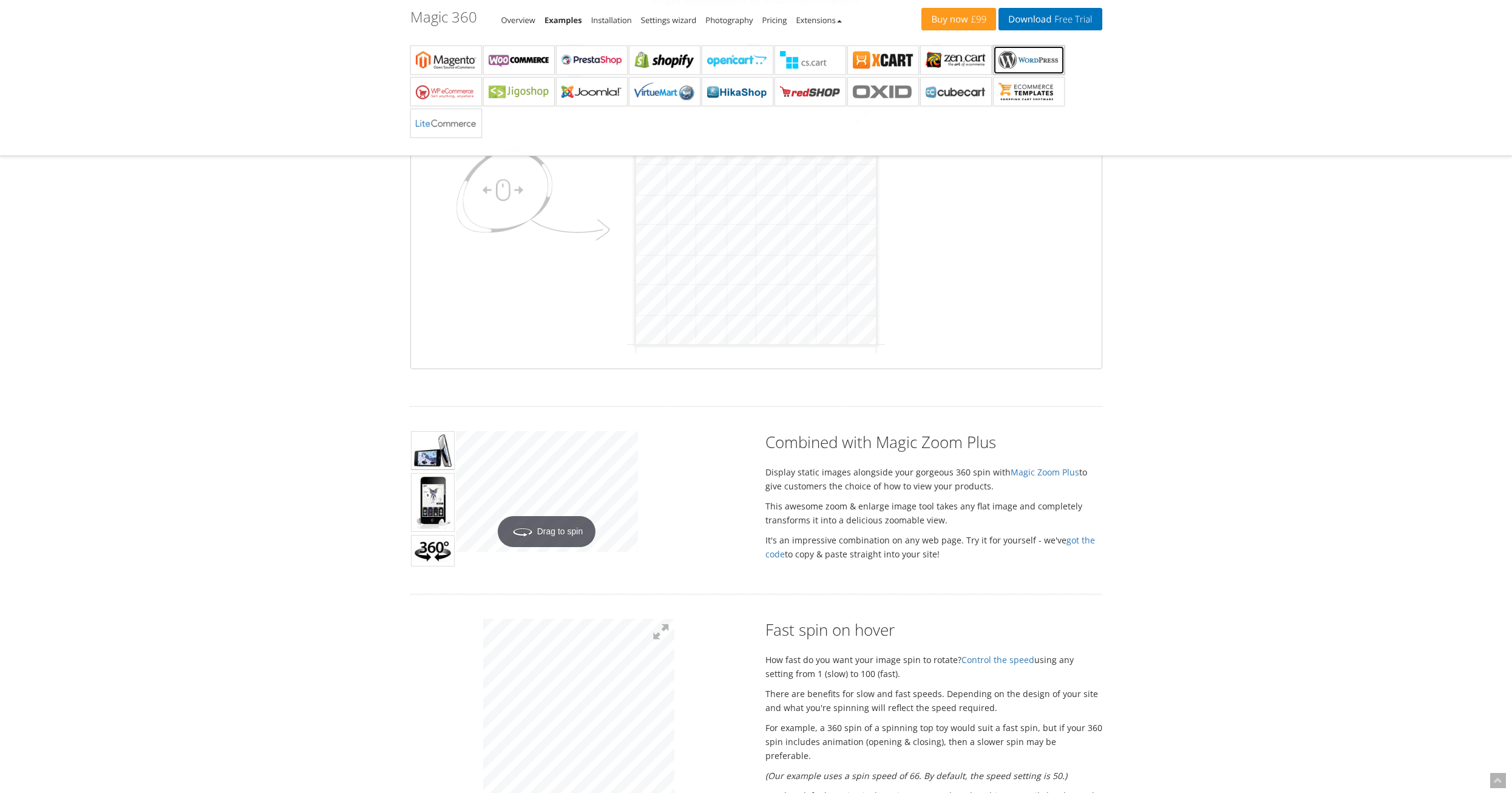
click at [1028, 57] on b "Magic 360 for WordPress" at bounding box center [1029, 60] width 61 height 19
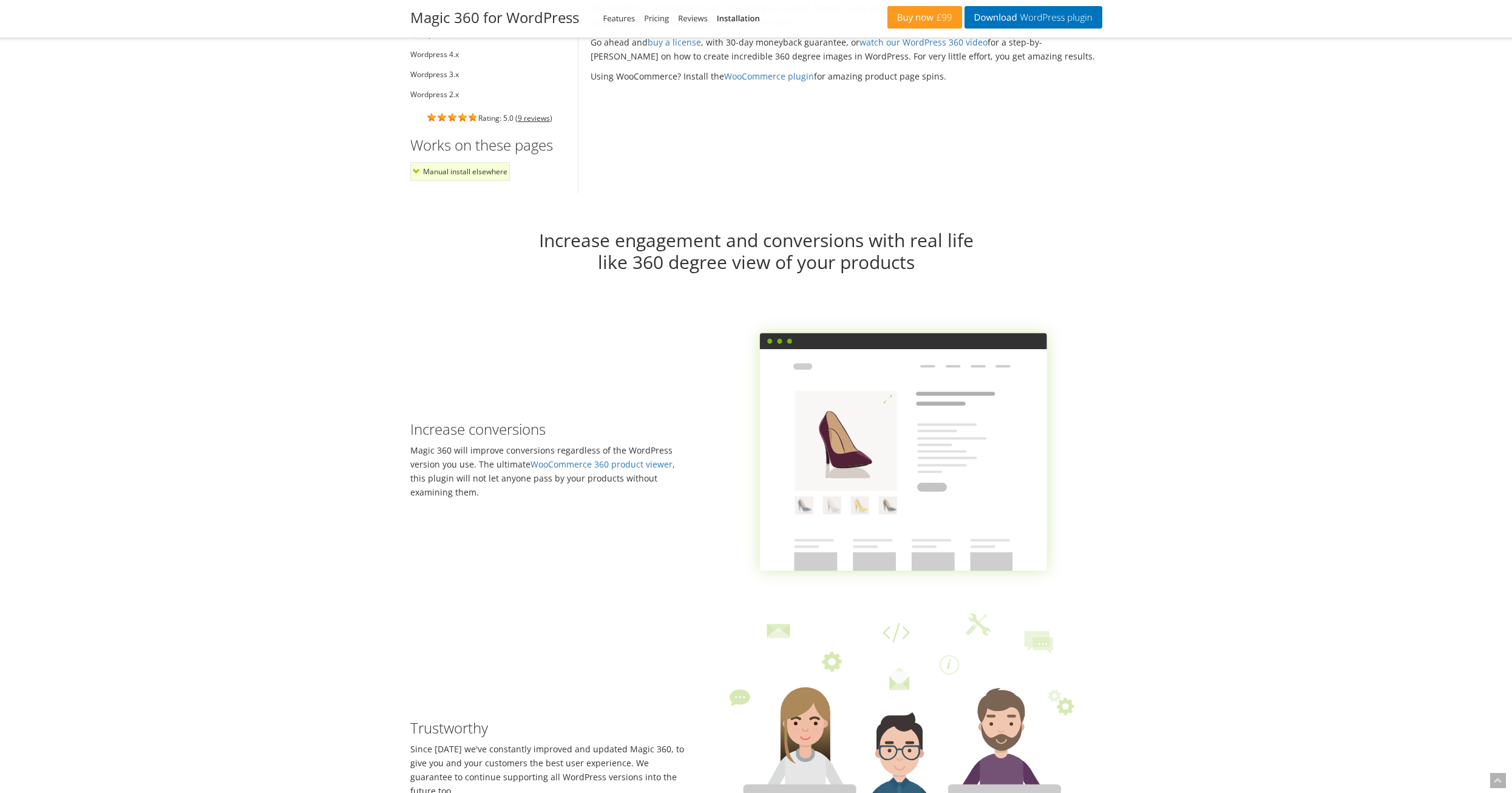
scroll to position [1114, 0]
drag, startPoint x: 1155, startPoint y: 198, endPoint x: 1151, endPoint y: 192, distance: 7.2
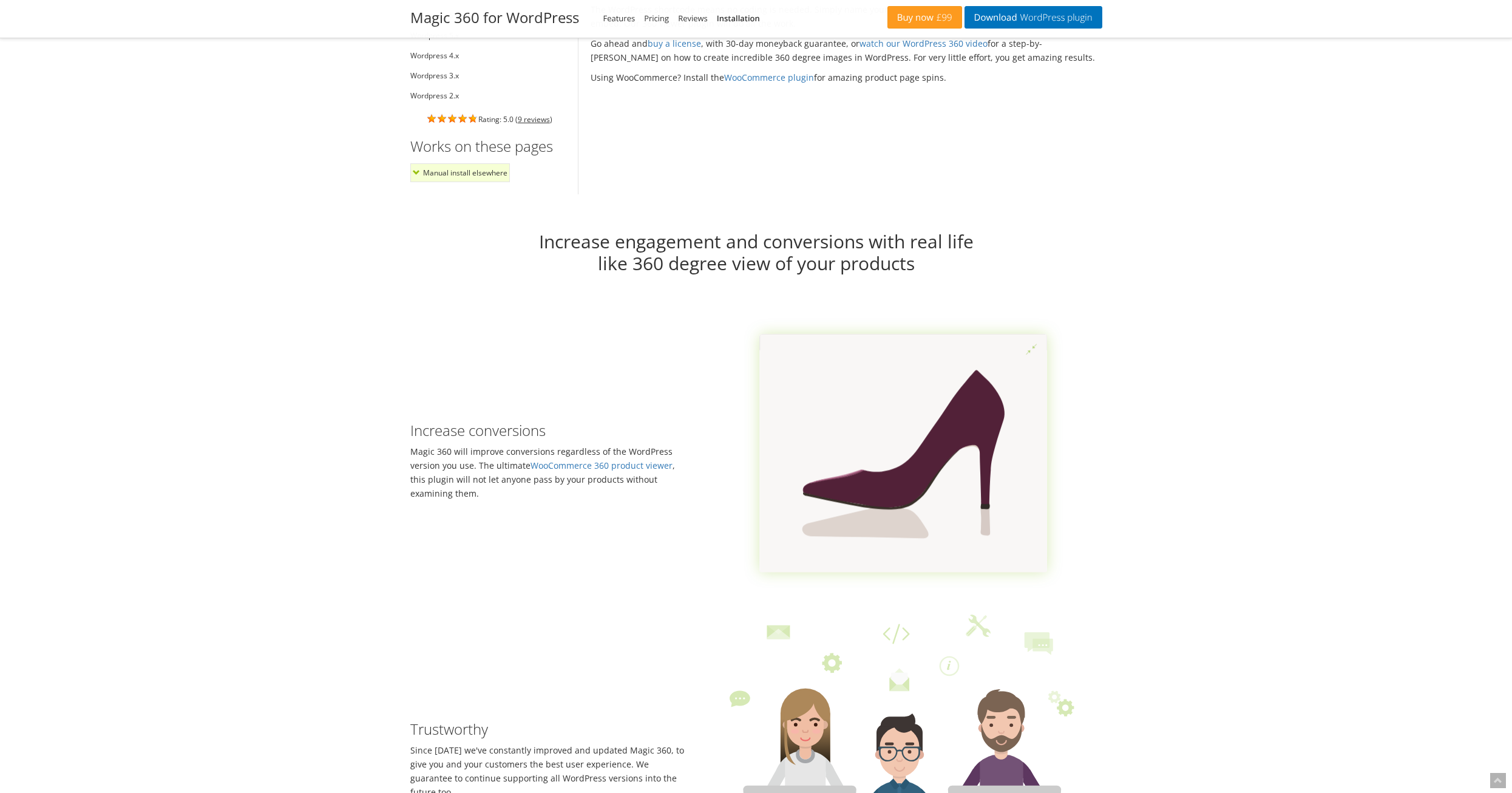
drag, startPoint x: 1151, startPoint y: 192, endPoint x: 1299, endPoint y: 645, distance: 476.6
click at [1321, 657] on div "Increase engagement and conversions with real life like 360 degree view of your…" at bounding box center [756, 808] width 1512 height 1190
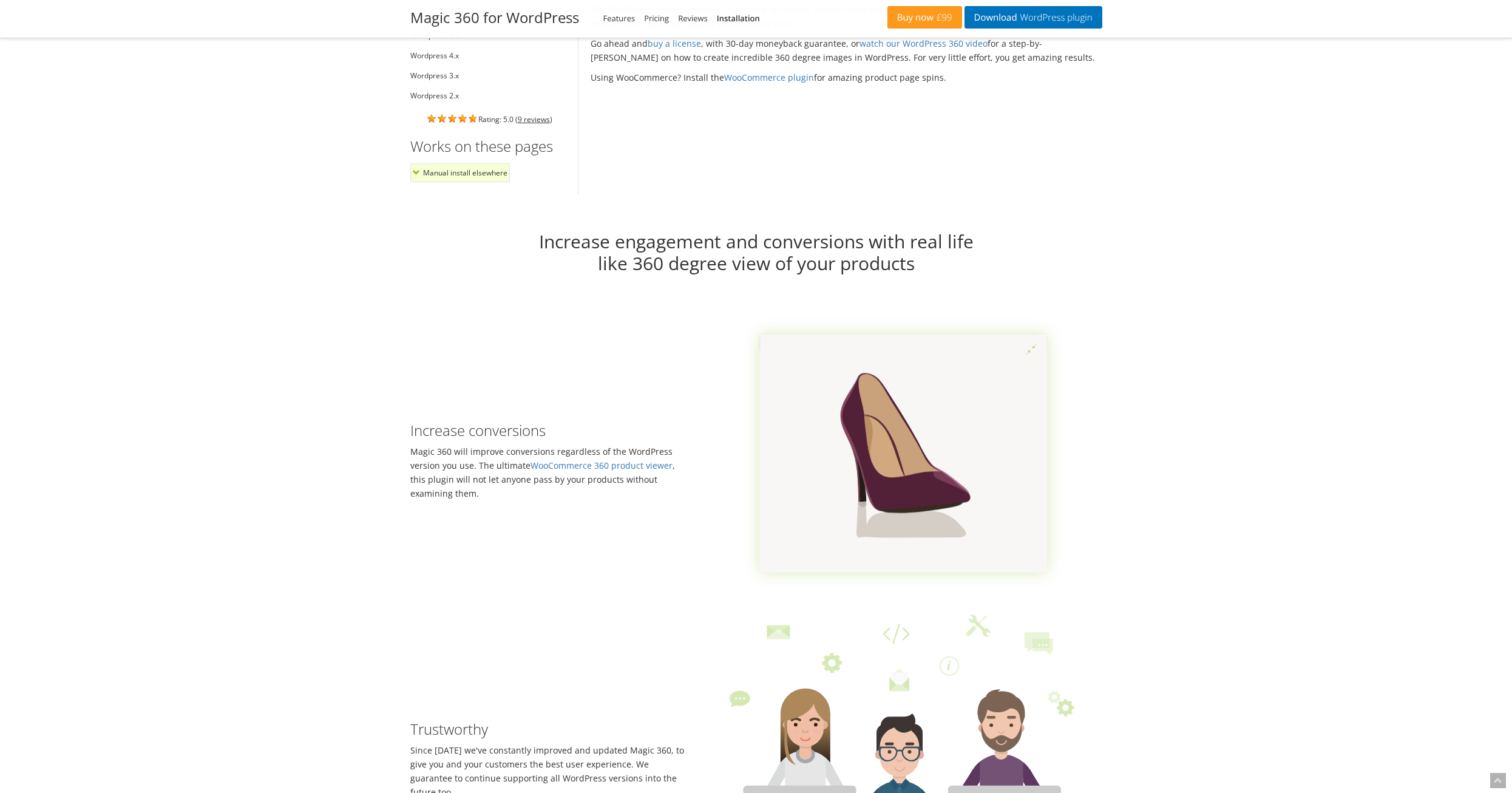
drag, startPoint x: 870, startPoint y: 461, endPoint x: 985, endPoint y: 471, distance: 115.4
click at [979, 474] on g at bounding box center [903, 453] width 287 height 239
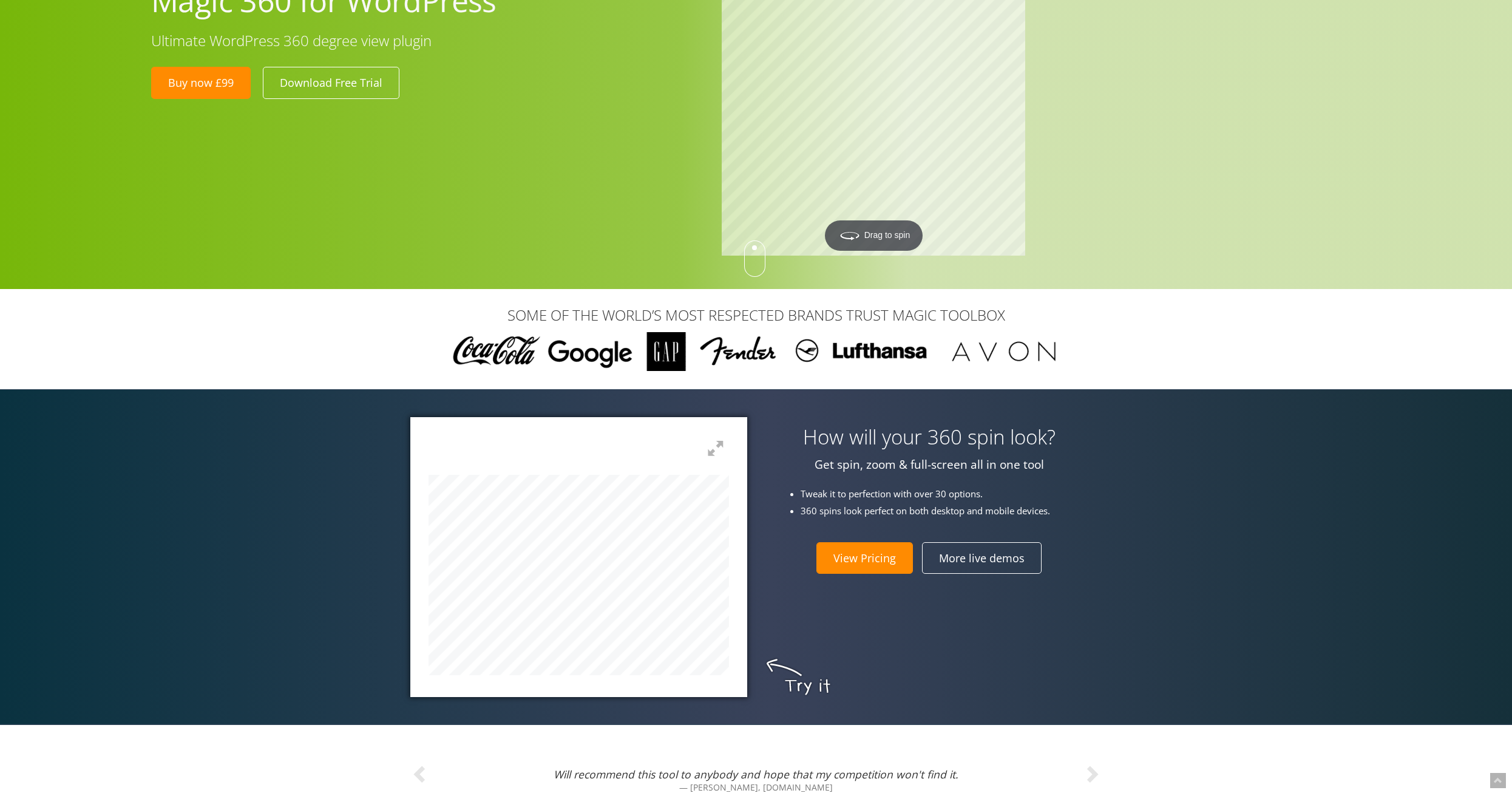
scroll to position [0, 0]
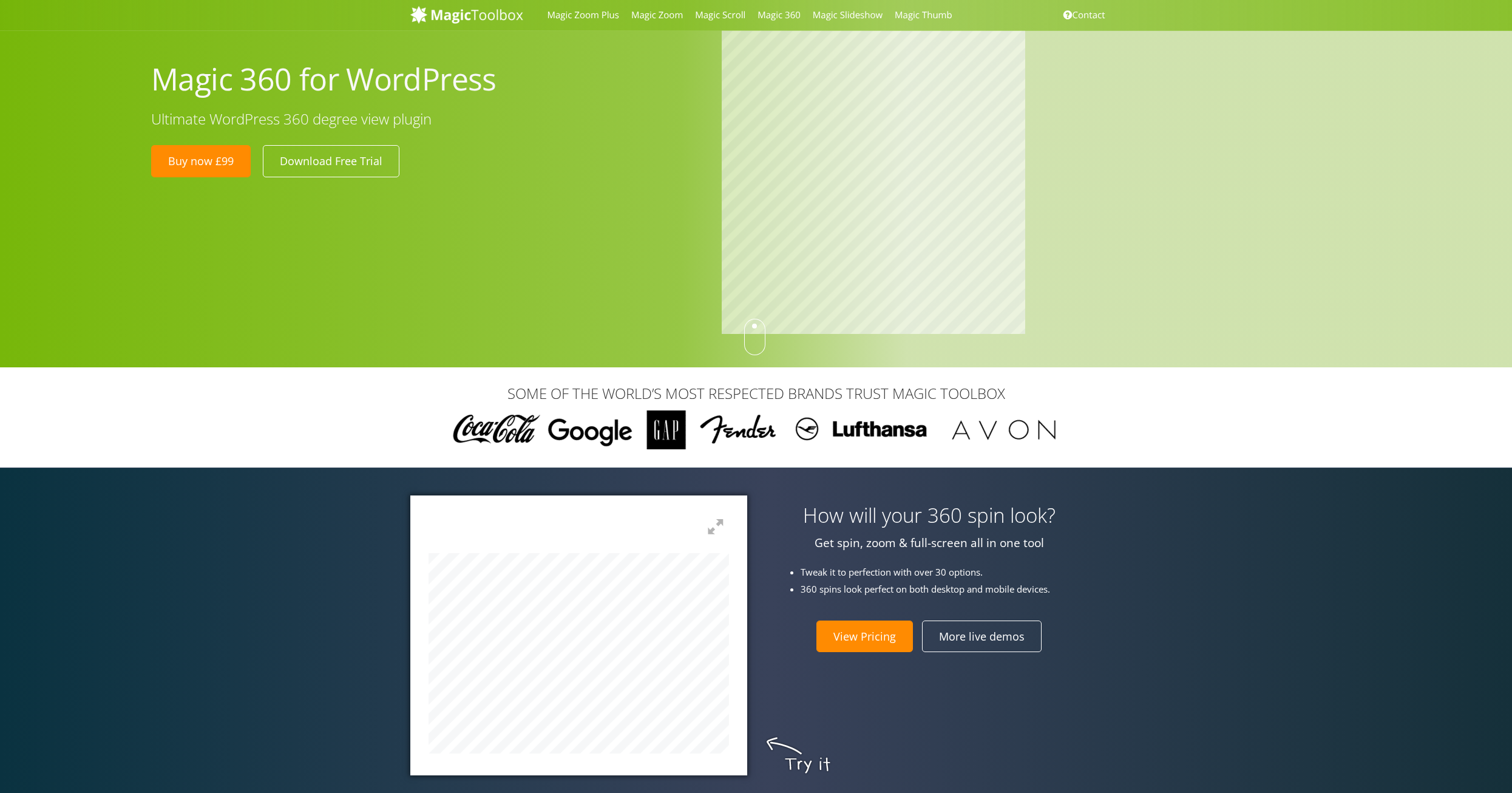
click at [1096, 188] on div at bounding box center [1055, 184] width 685 height 307
drag, startPoint x: 595, startPoint y: 157, endPoint x: 629, endPoint y: 88, distance: 76.9
click at [441, 14] on img at bounding box center [467, 15] width 113 height 19
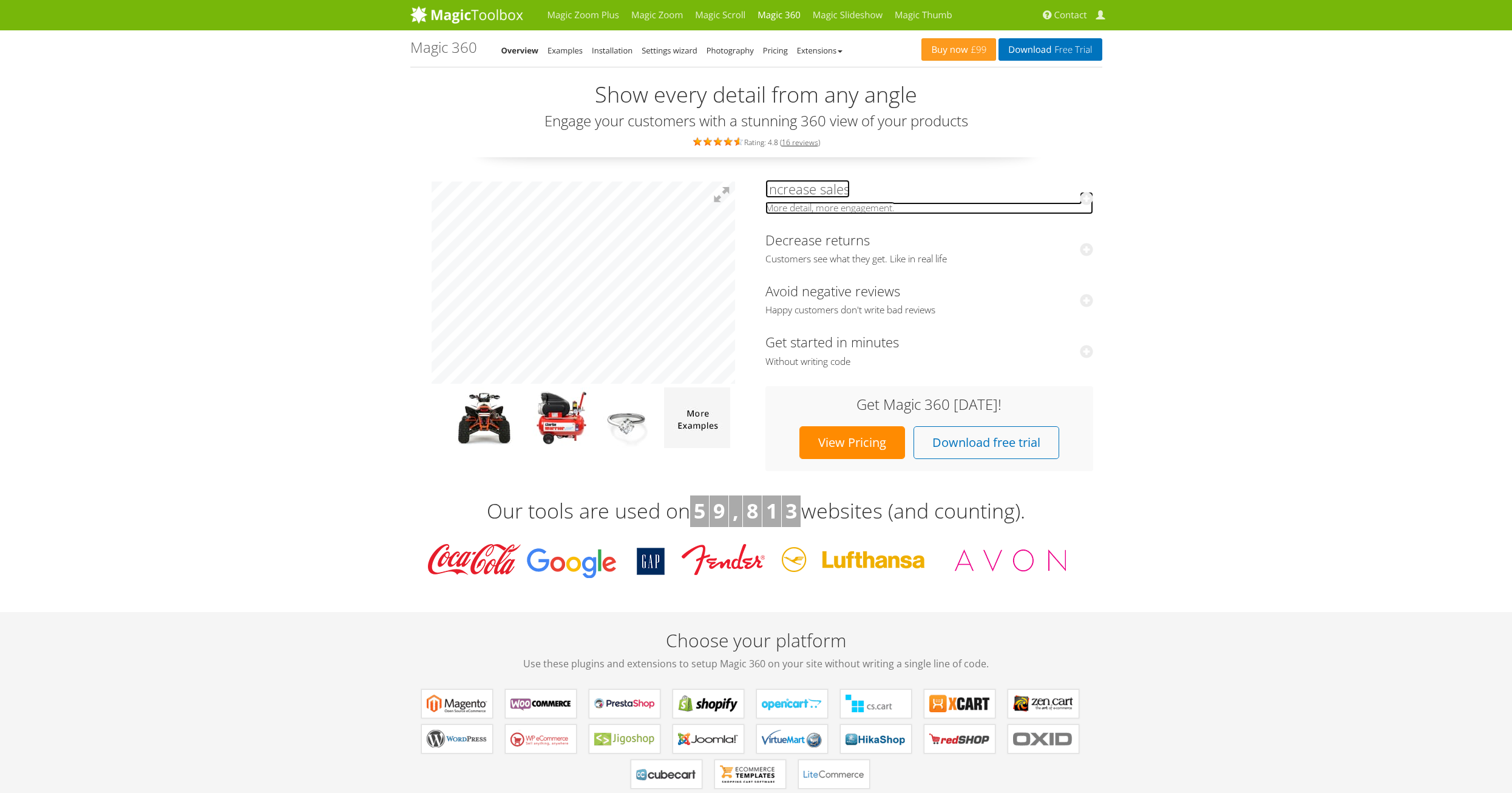
click at [820, 191] on link "Increase sales More detail, more engagement." at bounding box center [929, 197] width 328 height 34
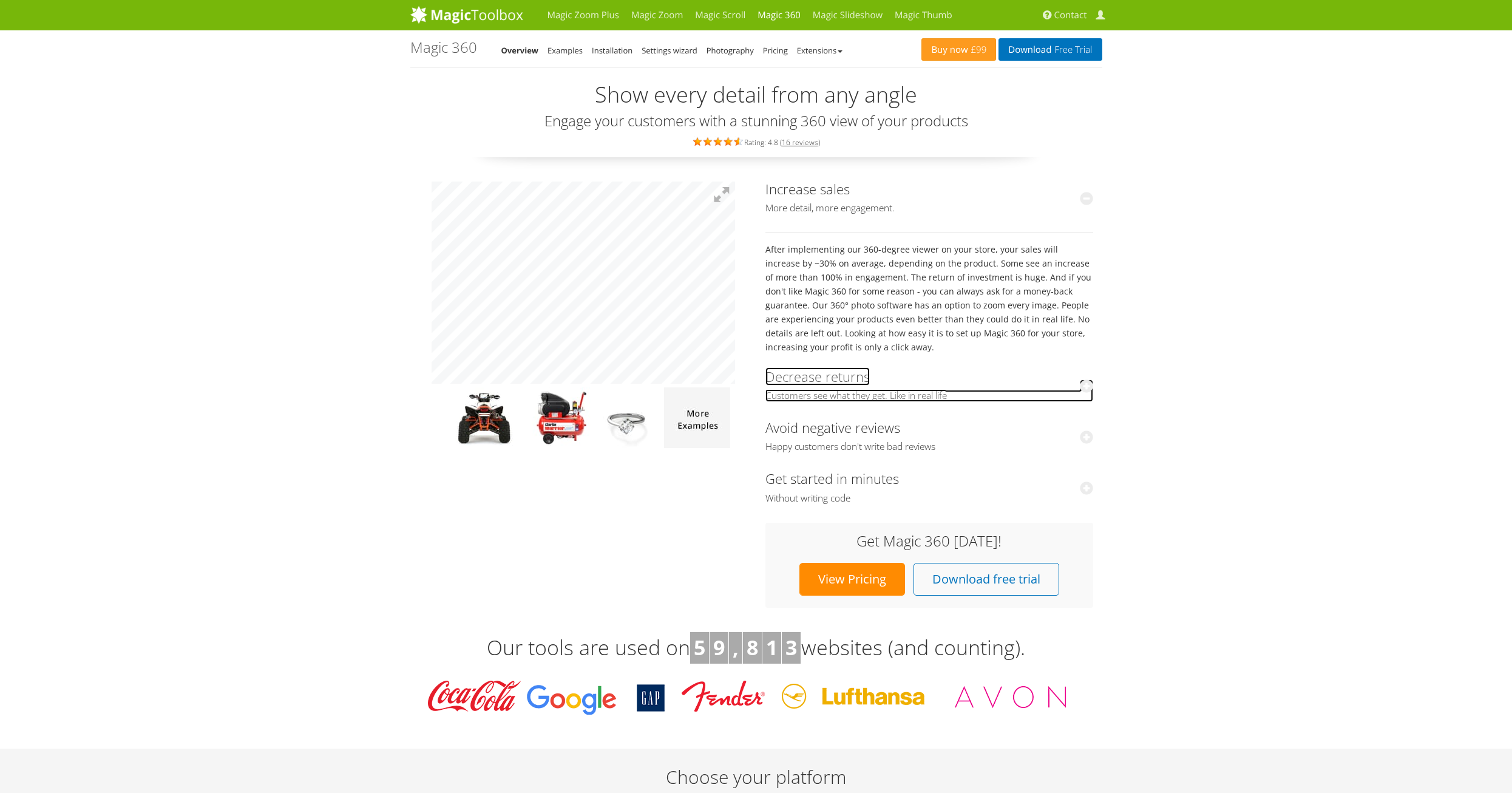
drag, startPoint x: 814, startPoint y: 381, endPoint x: 811, endPoint y: 372, distance: 9.5
click at [813, 381] on link "Decrease returns Customers see what they get. Like in real life" at bounding box center [929, 385] width 328 height 34
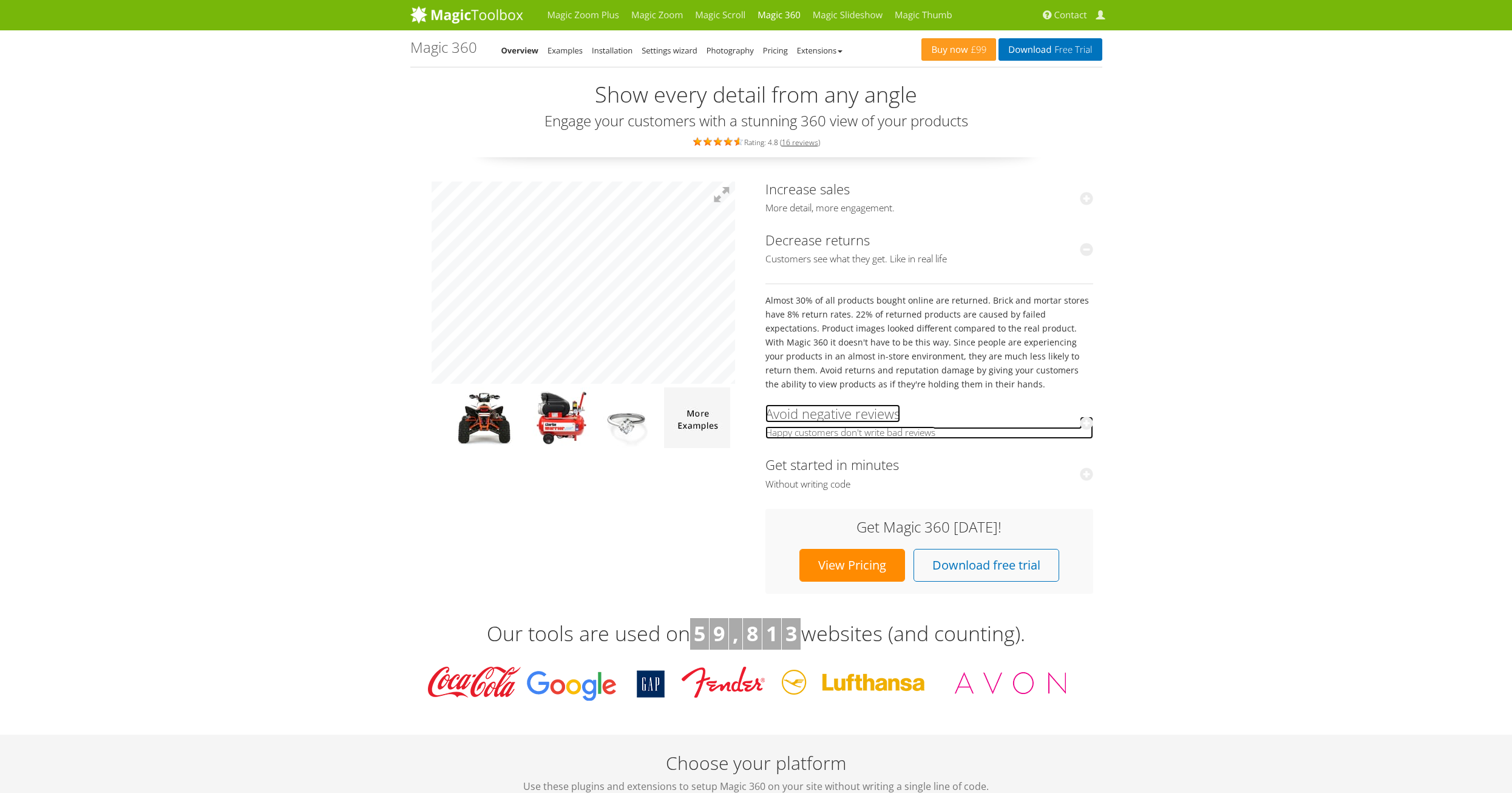
click at [824, 416] on link "Avoid negative reviews Happy customers don't write bad reviews" at bounding box center [929, 422] width 328 height 34
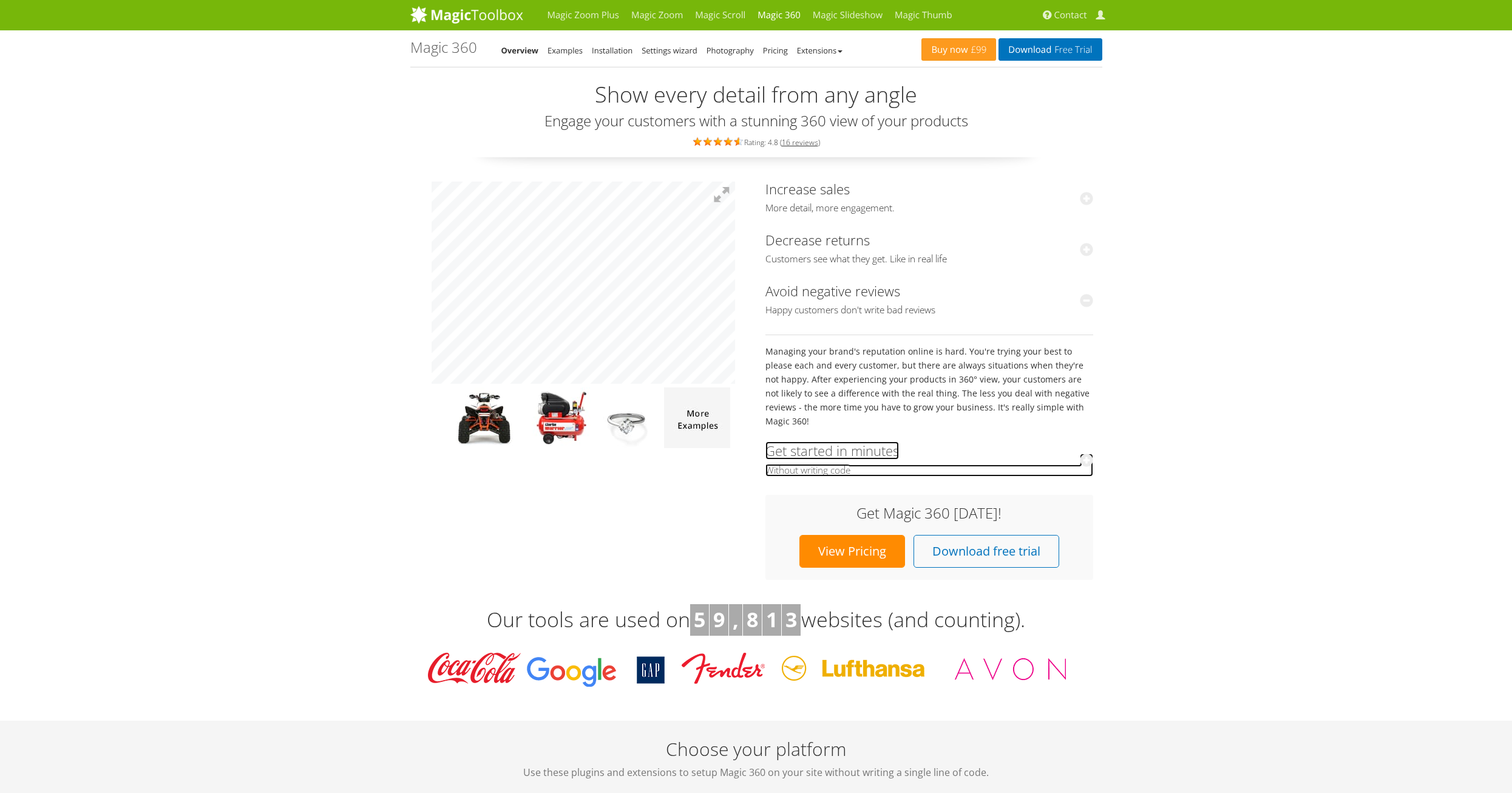
click at [818, 445] on link "Get started in minutes Without writing code" at bounding box center [929, 459] width 328 height 34
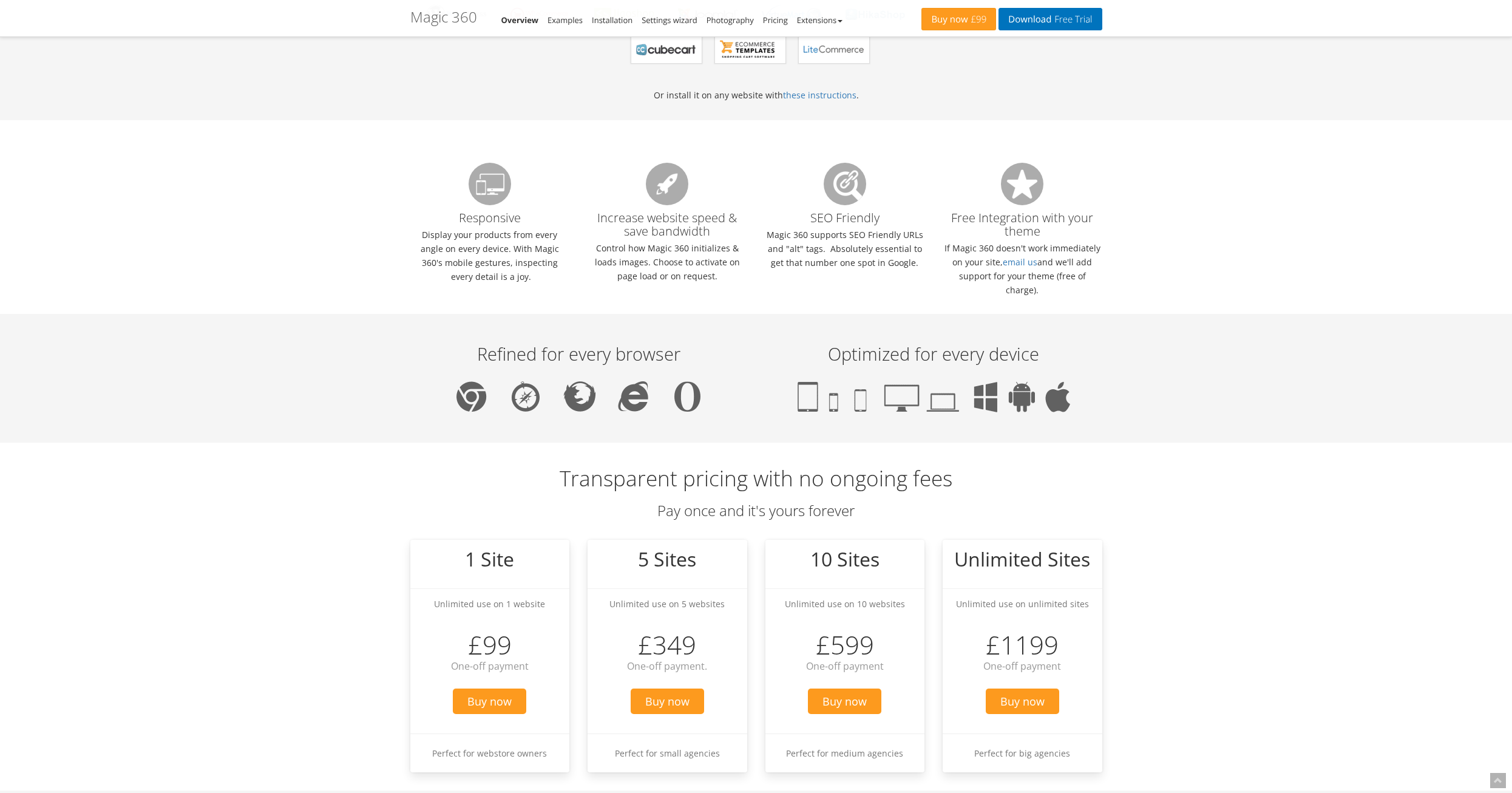
scroll to position [838, 0]
drag, startPoint x: 1138, startPoint y: 342, endPoint x: 1146, endPoint y: 209, distance: 133.2
drag, startPoint x: 1180, startPoint y: 188, endPoint x: 1171, endPoint y: 191, distance: 9.5
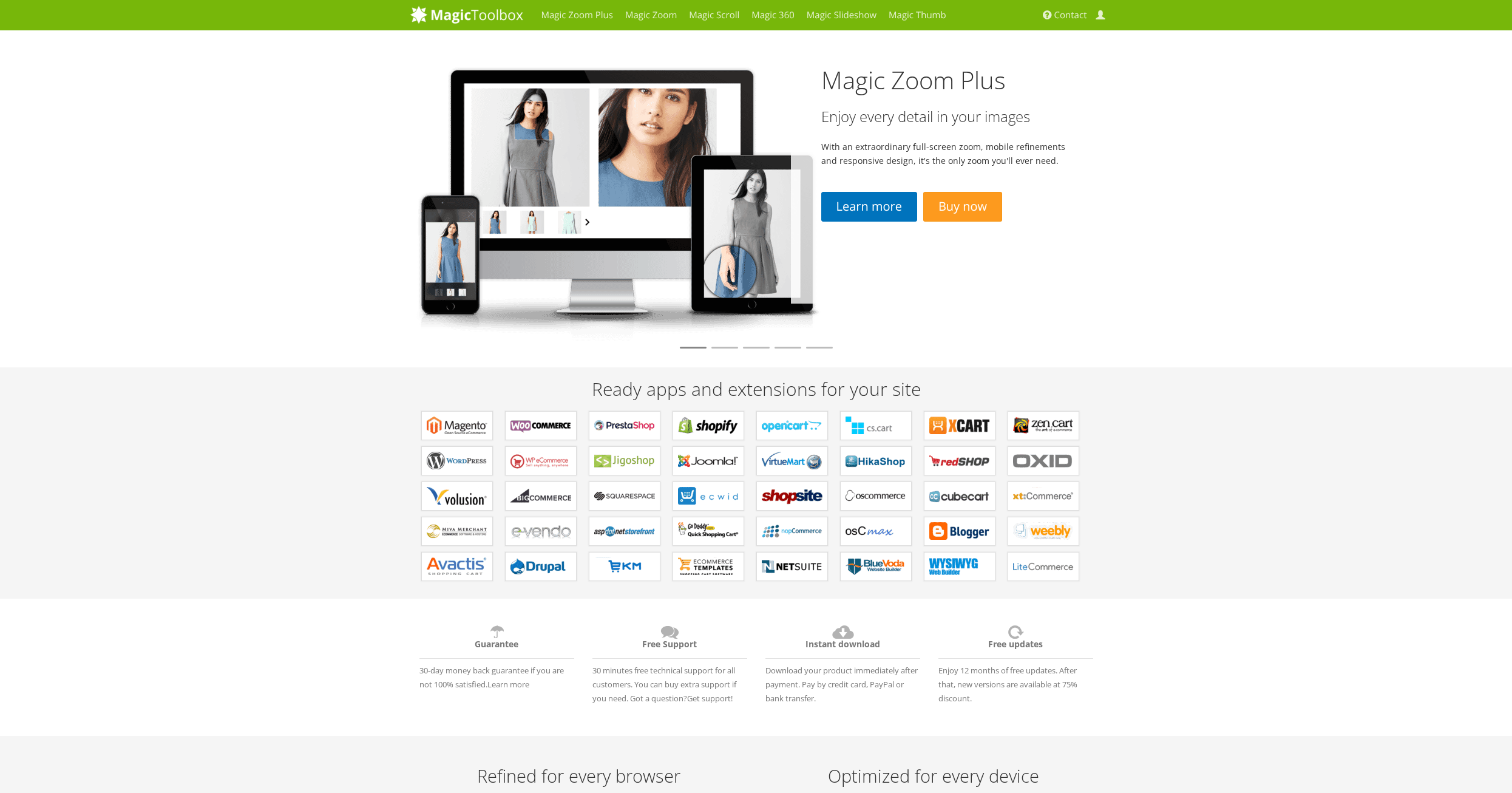
drag, startPoint x: 732, startPoint y: 347, endPoint x: 735, endPoint y: 362, distance: 15.3
click at [732, 347] on li at bounding box center [725, 348] width 26 height 2
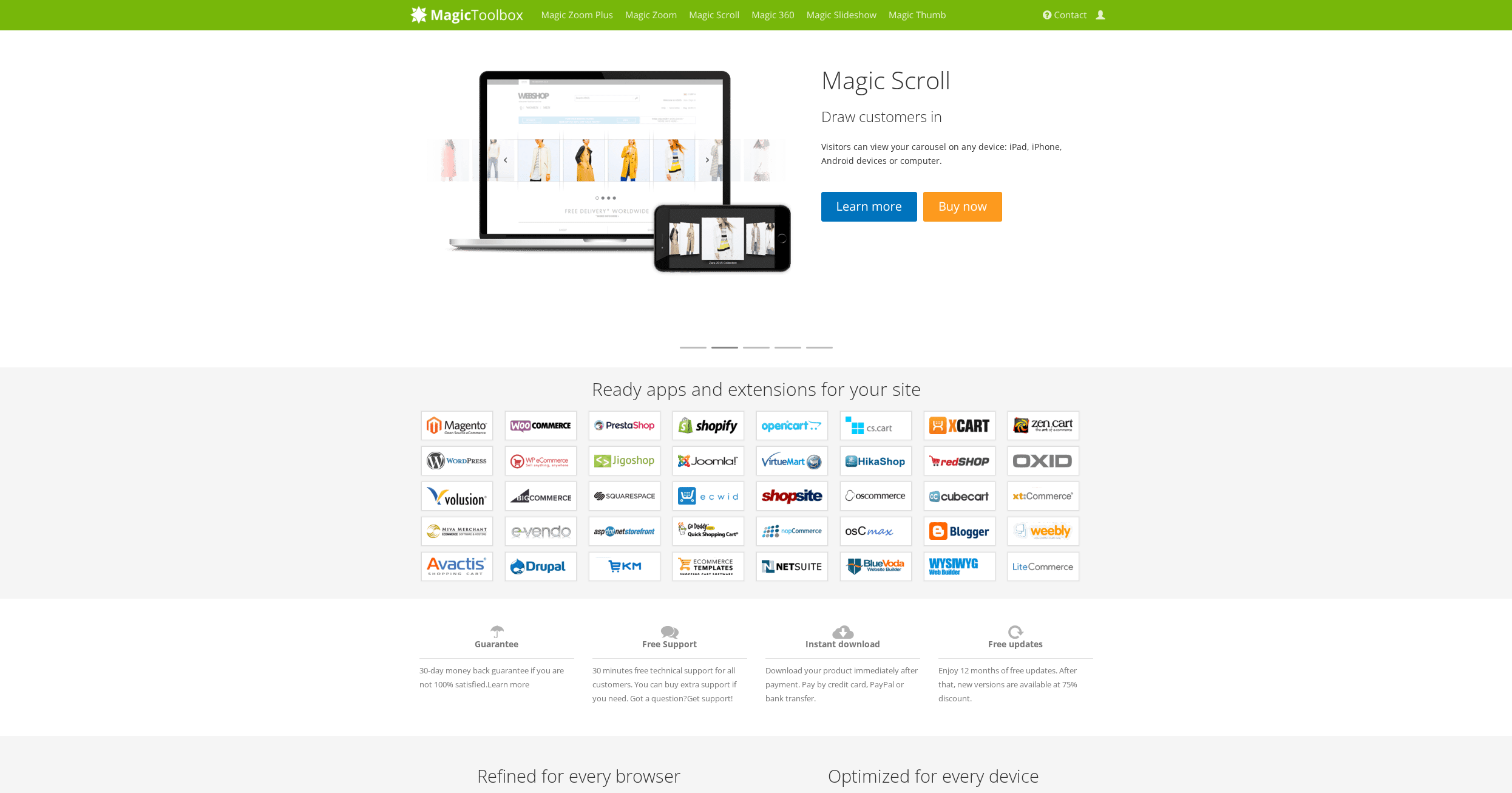
click at [753, 348] on li at bounding box center [756, 348] width 26 height 2
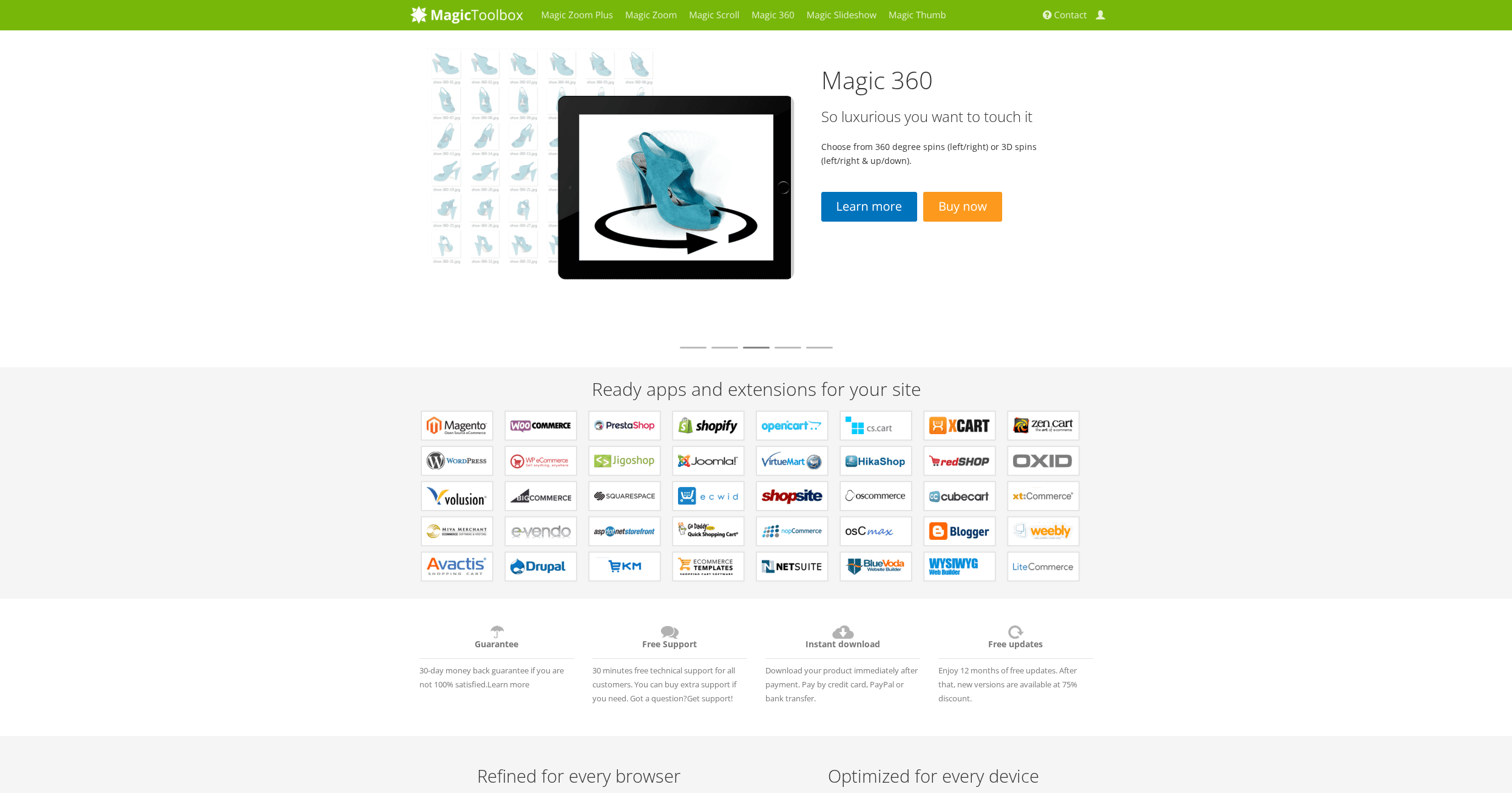
click at [785, 347] on li at bounding box center [788, 348] width 26 height 2
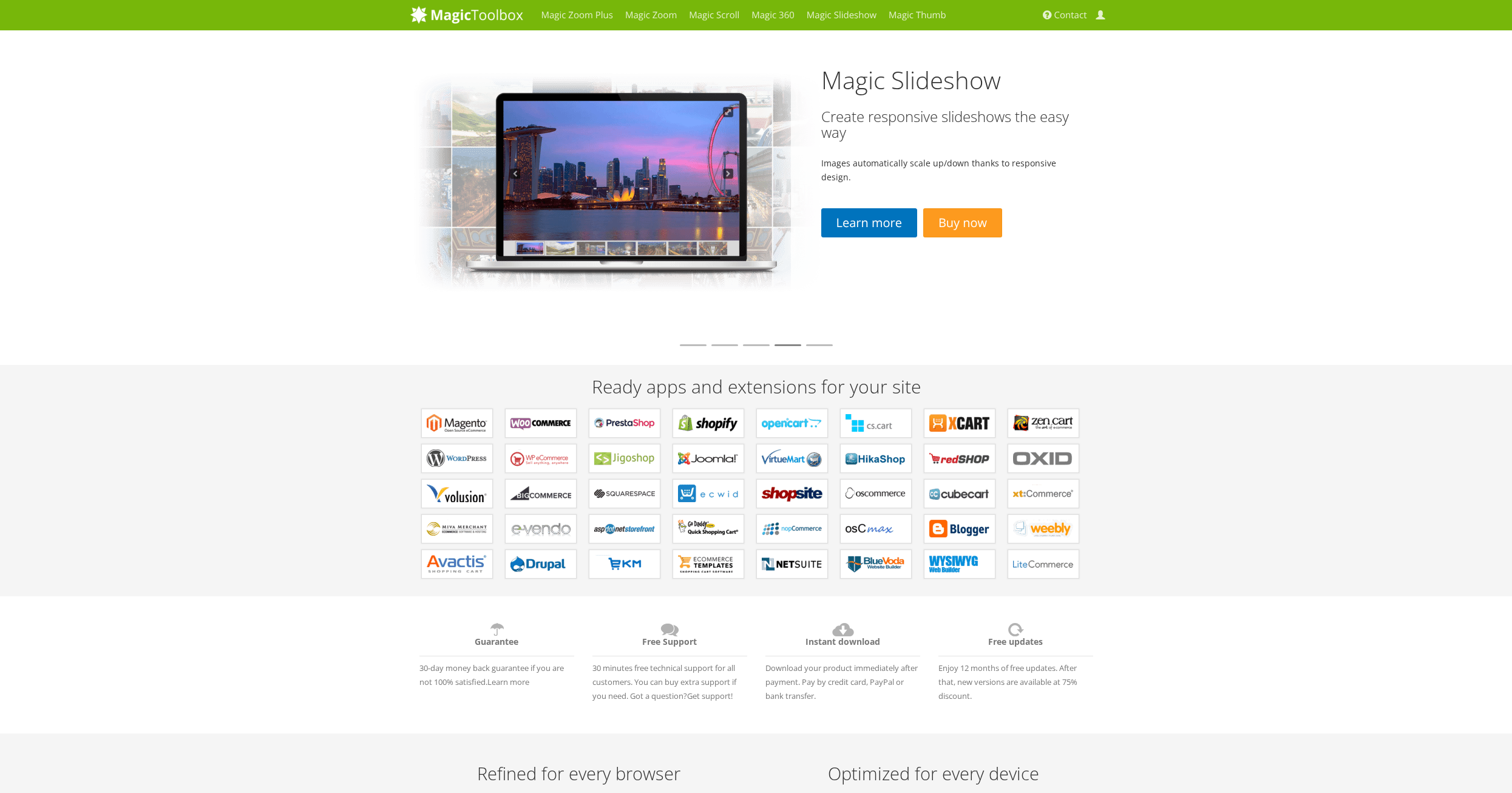
click at [819, 346] on li at bounding box center [819, 345] width 26 height 2
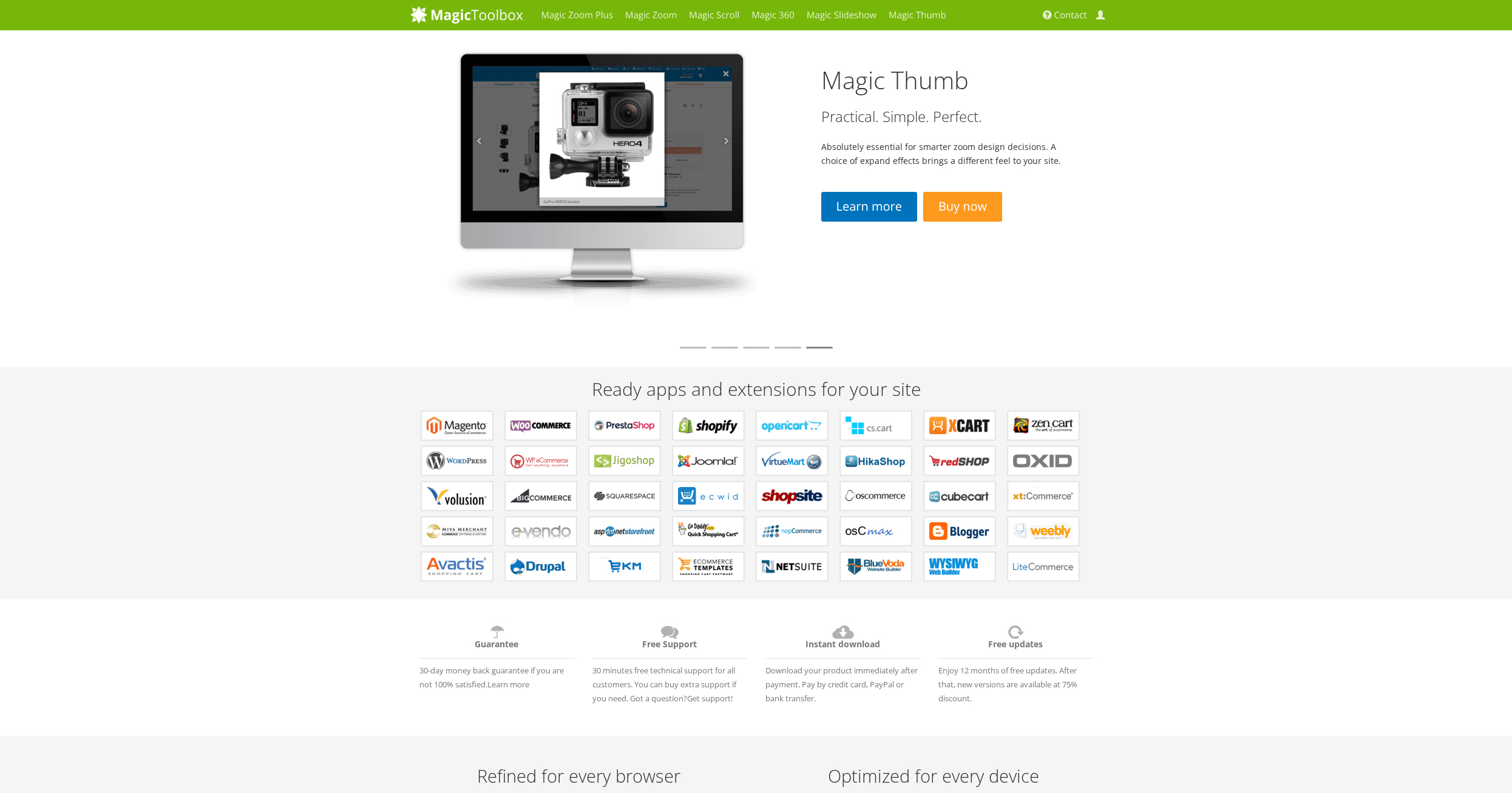
drag, startPoint x: 1174, startPoint y: 168, endPoint x: 1170, endPoint y: 215, distance: 47.2
